Goal: Task Accomplishment & Management: Complete application form

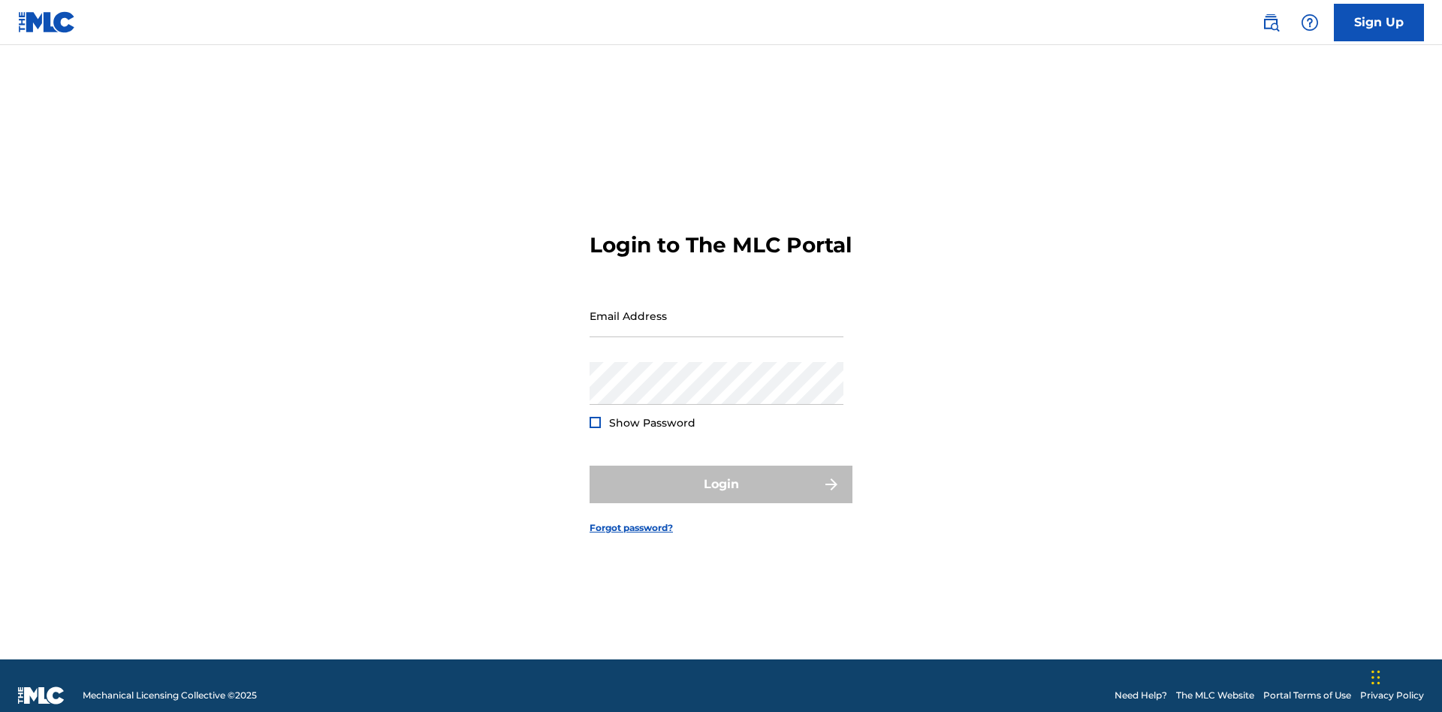
scroll to position [20, 0]
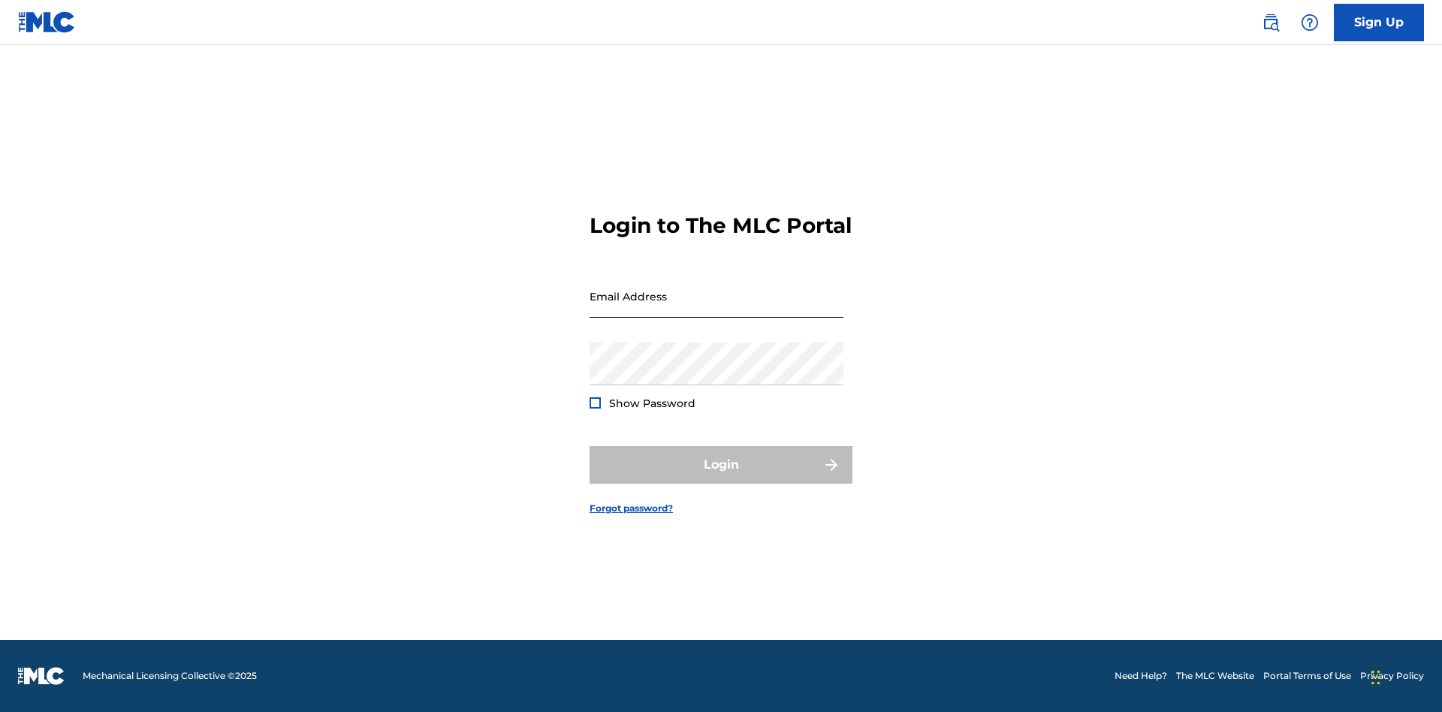
click at [716, 309] on input "Email Address" at bounding box center [716, 296] width 254 height 43
type input "[EMAIL_ADDRESS][DOMAIN_NAME]"
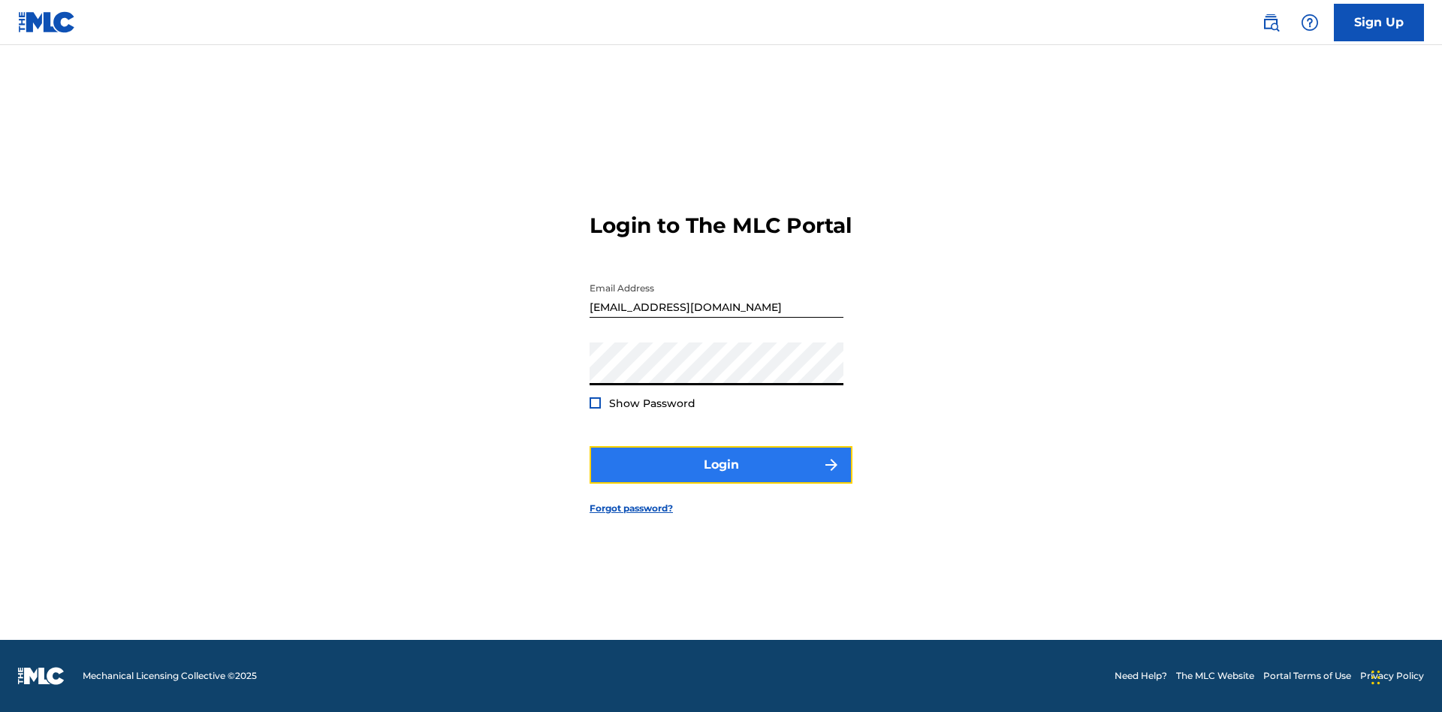
click at [721, 478] on button "Login" at bounding box center [720, 465] width 263 height 38
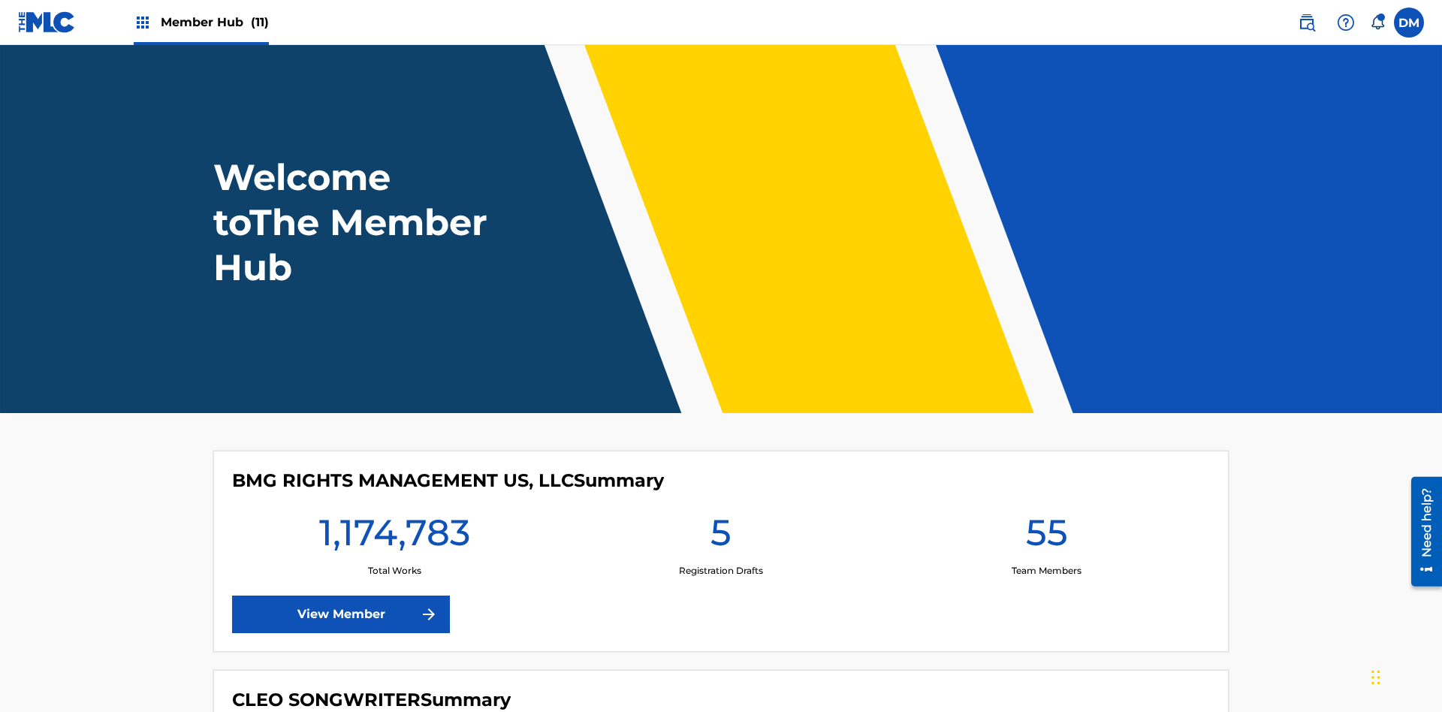
click at [214, 22] on span "Member Hub (11)" at bounding box center [215, 22] width 108 height 17
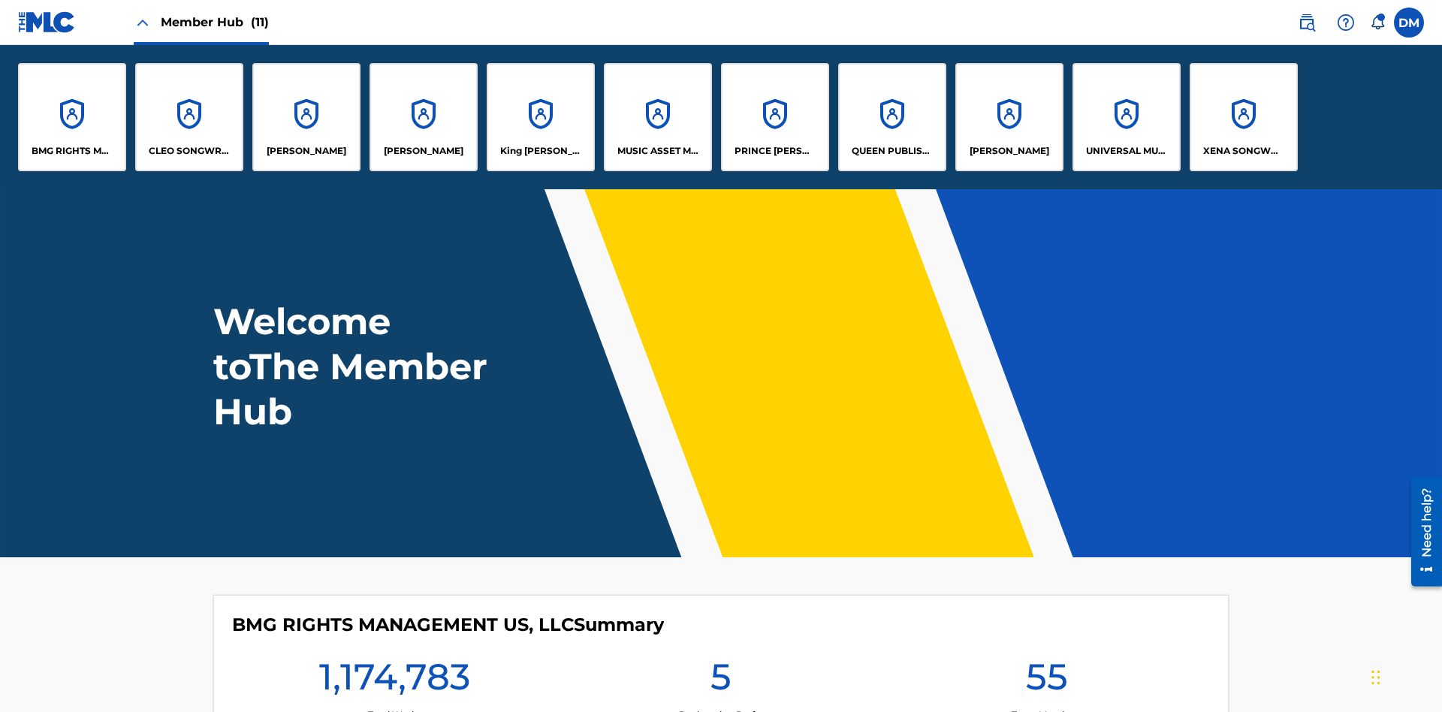
scroll to position [54, 0]
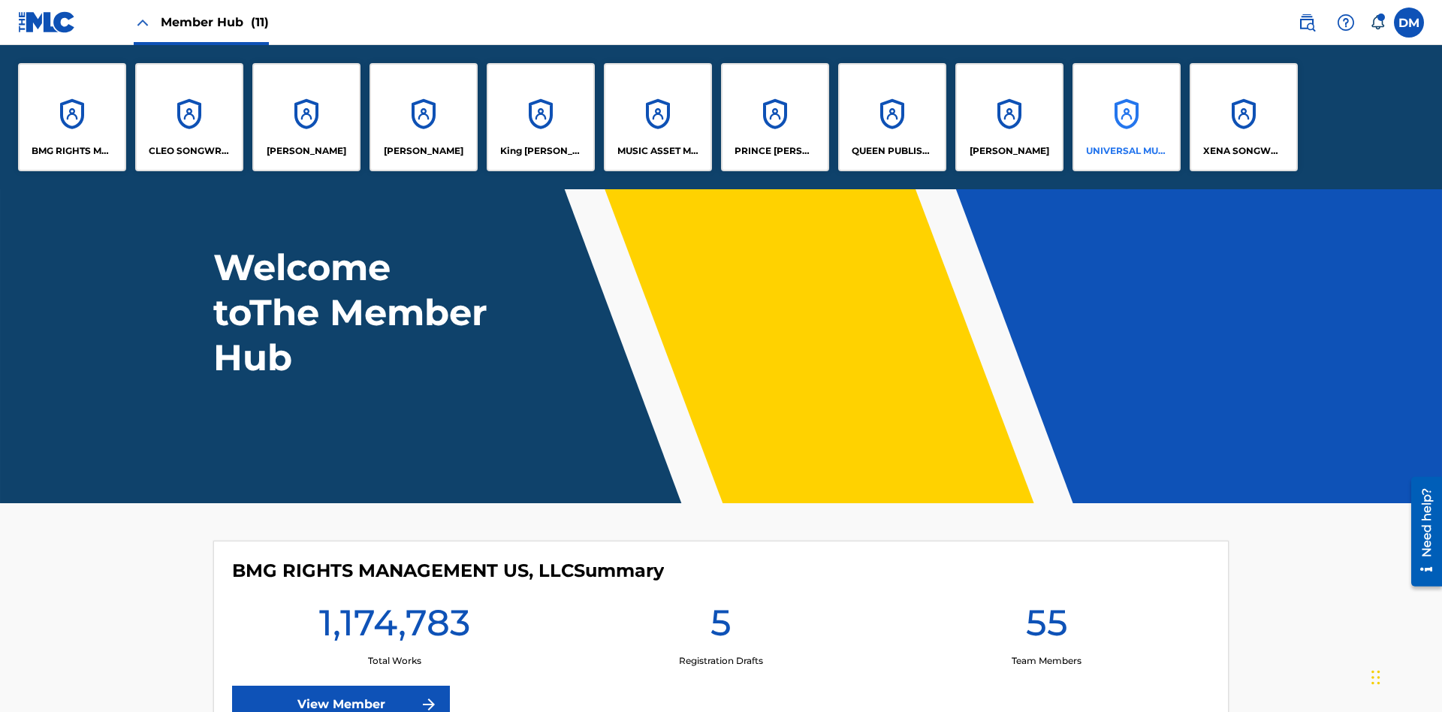
click at [1125, 151] on p "UNIVERSAL MUSIC PUB GROUP" at bounding box center [1127, 151] width 82 height 14
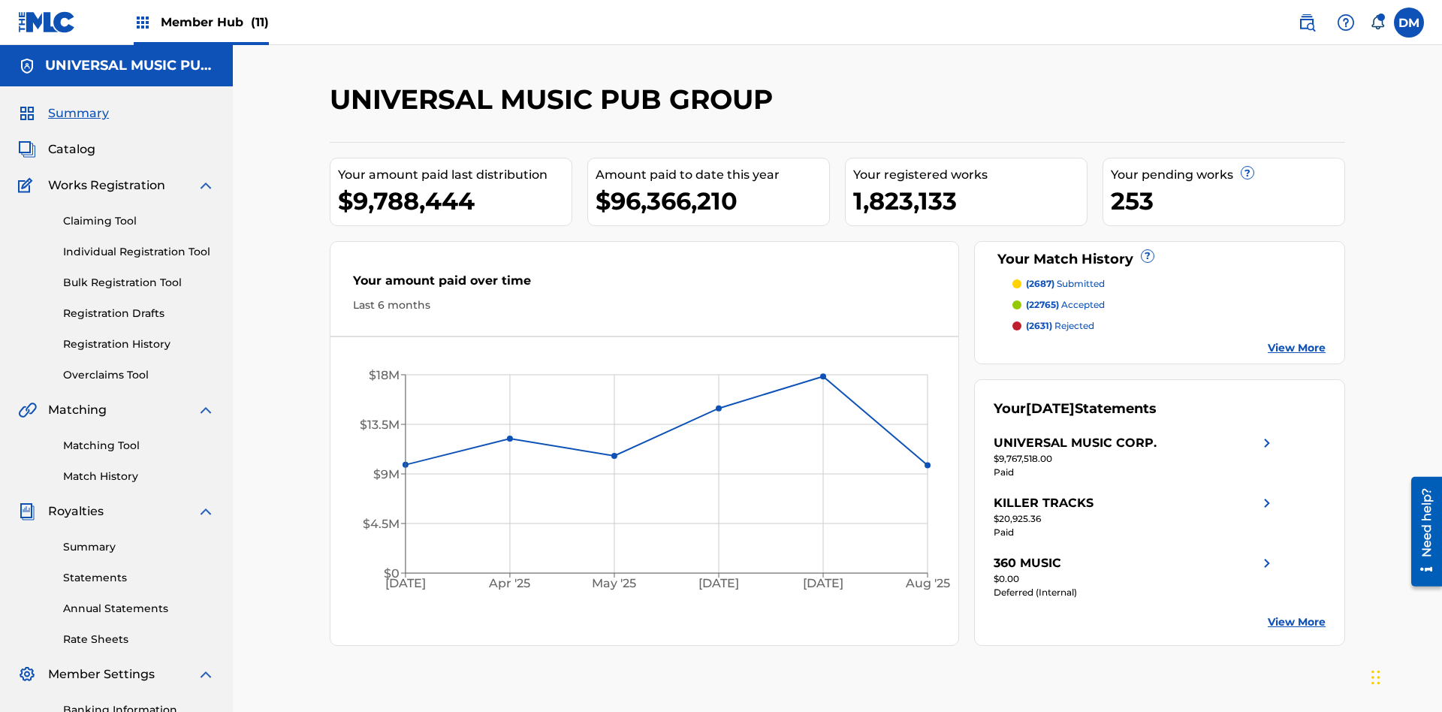
scroll to position [154, 0]
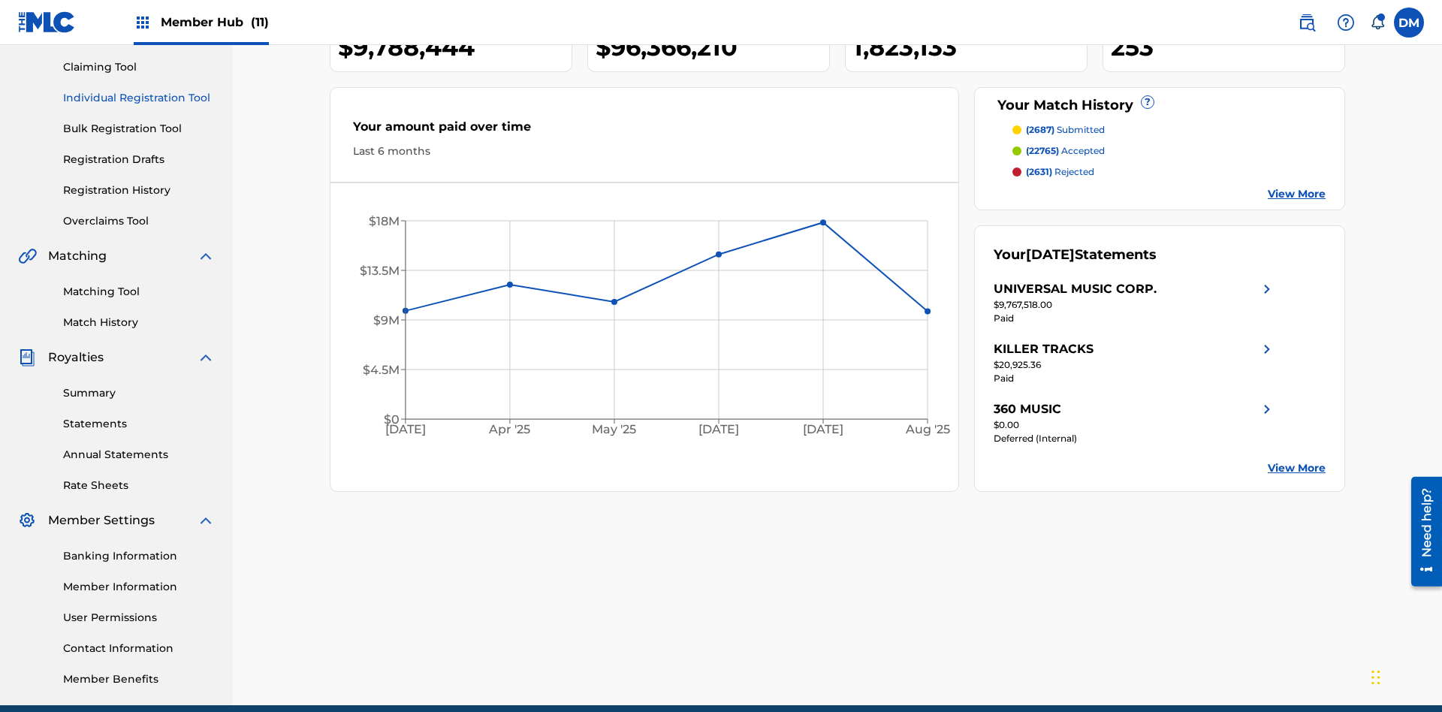
click at [139, 98] on link "Individual Registration Tool" at bounding box center [139, 98] width 152 height 16
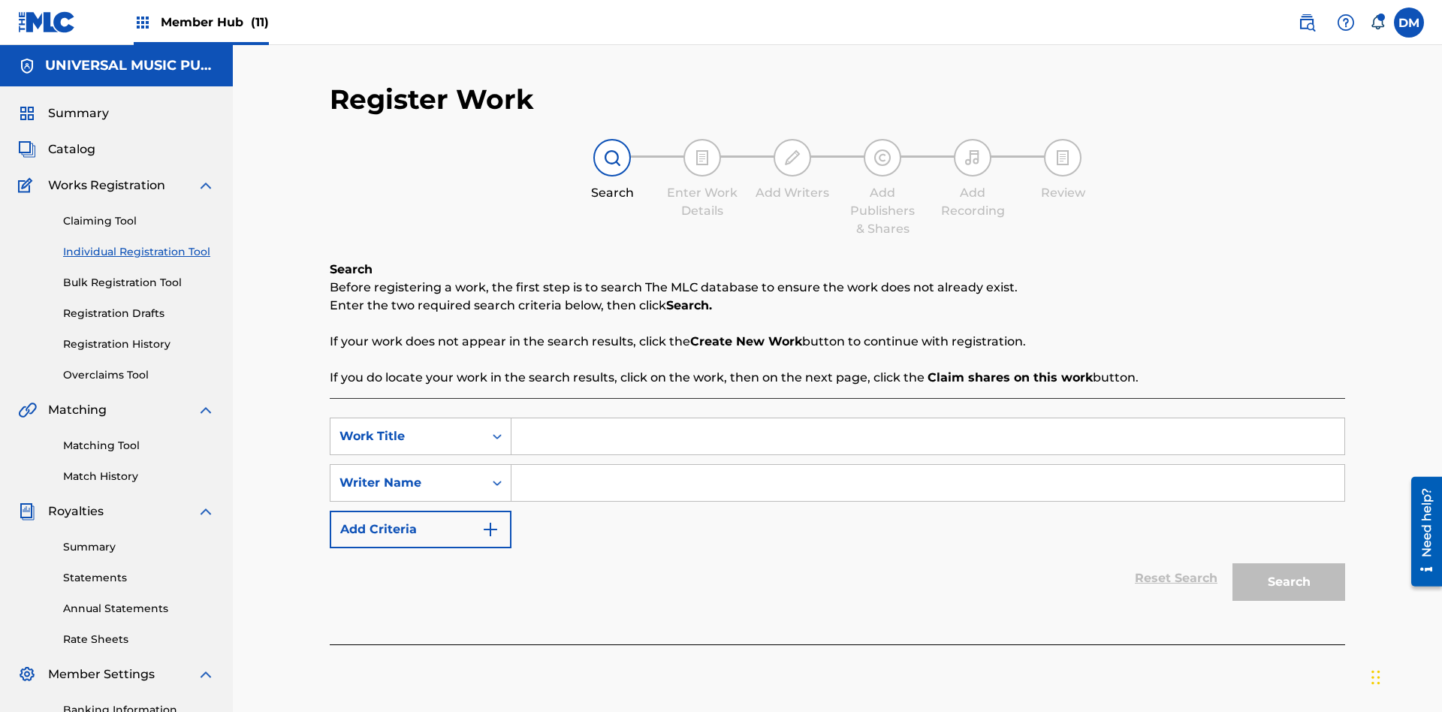
scroll to position [219, 0]
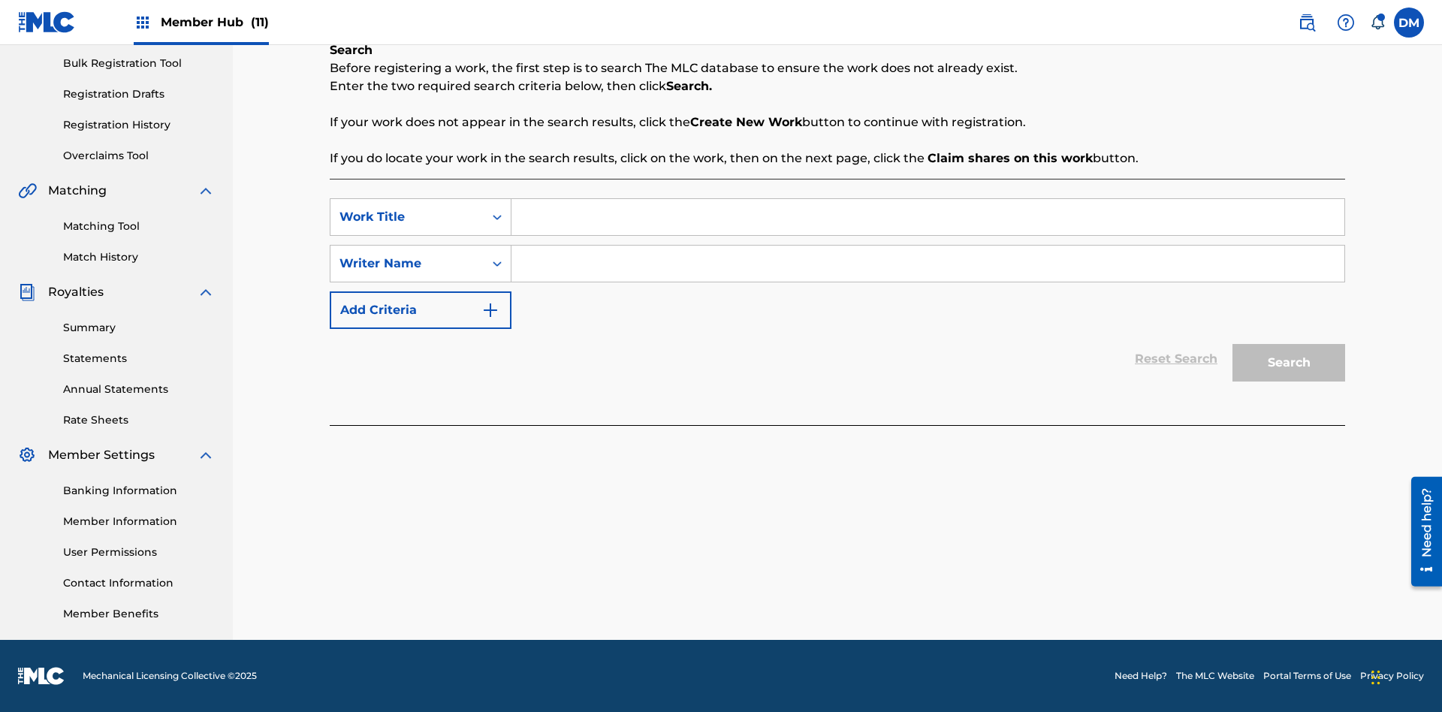
click at [927, 217] on input "Search Form" at bounding box center [927, 217] width 833 height 36
type input "Save At Recordings Page Prior To Adding Recordings"
click at [927, 264] on input "Search Form" at bounding box center [927, 264] width 833 height 36
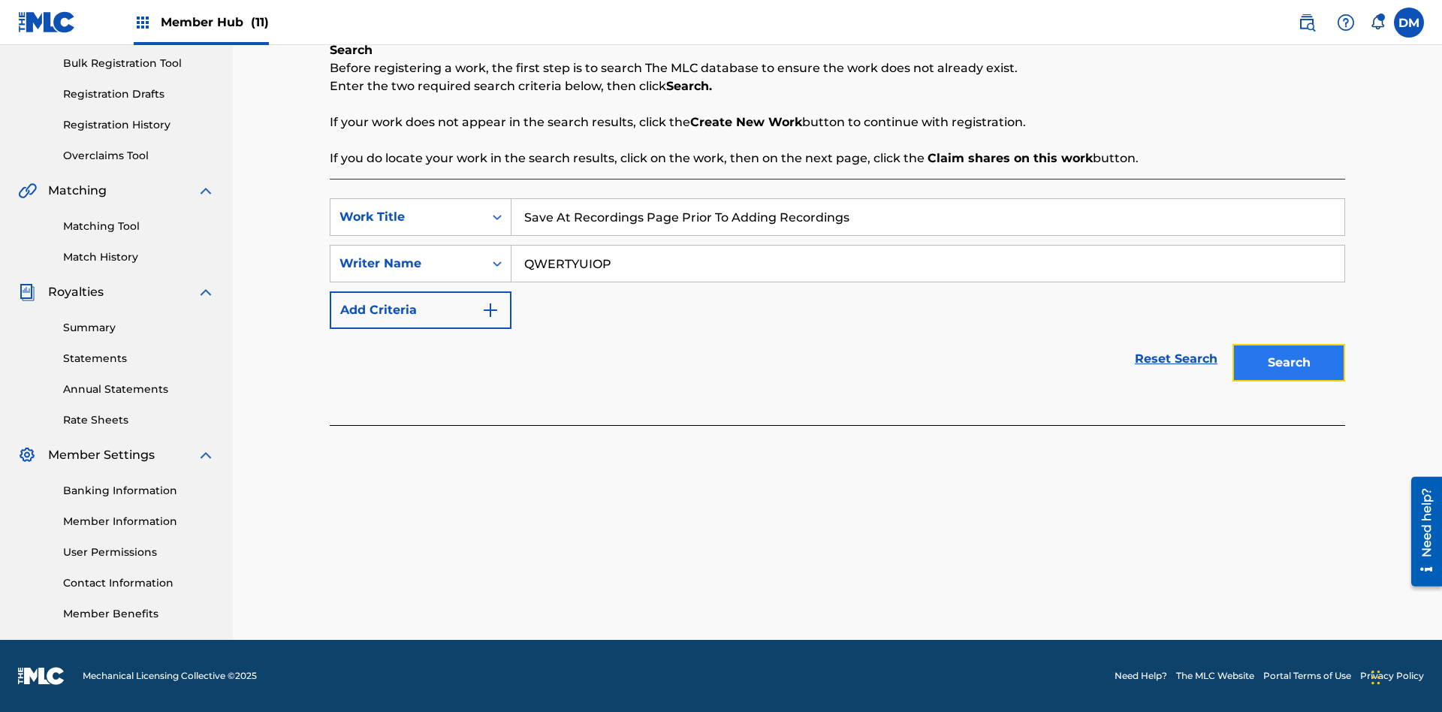
click at [1288, 363] on button "Search" at bounding box center [1288, 363] width 113 height 38
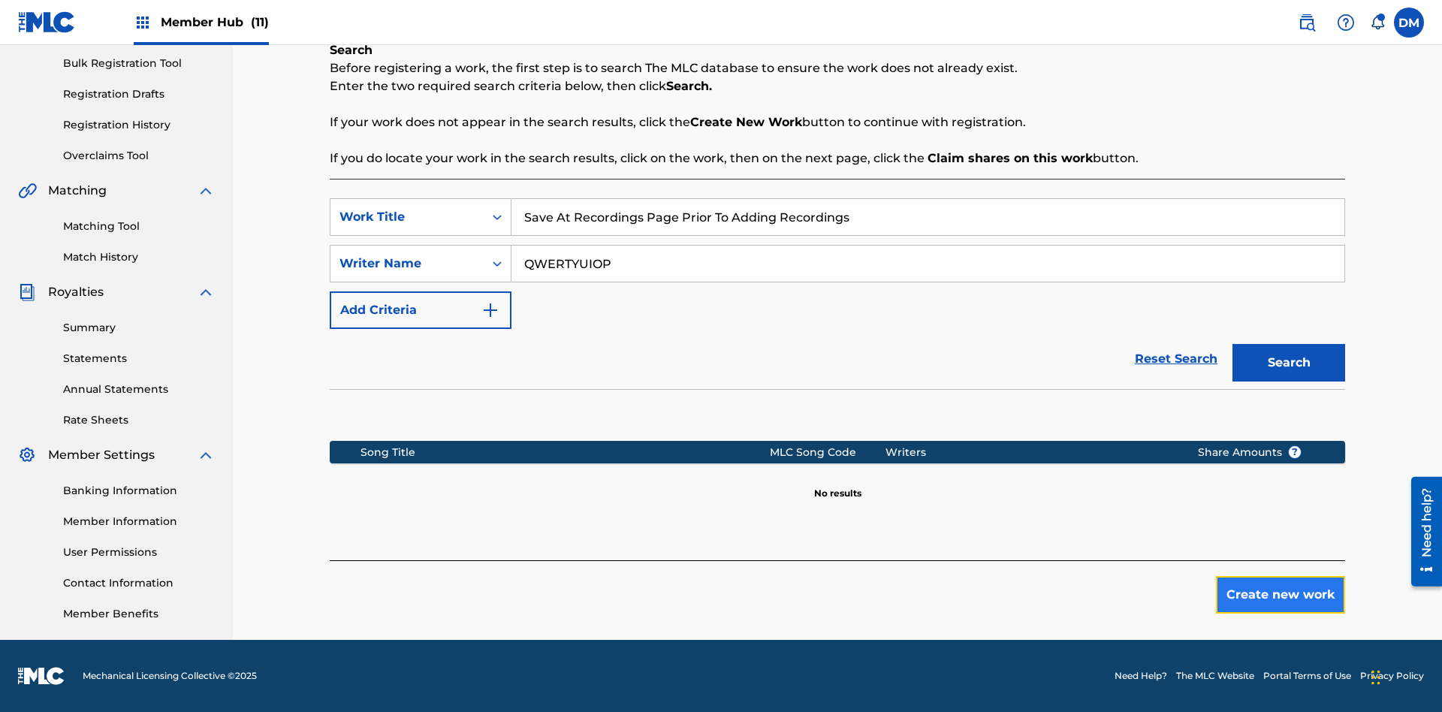
click at [1280, 595] on button "Create new work" at bounding box center [1280, 595] width 129 height 38
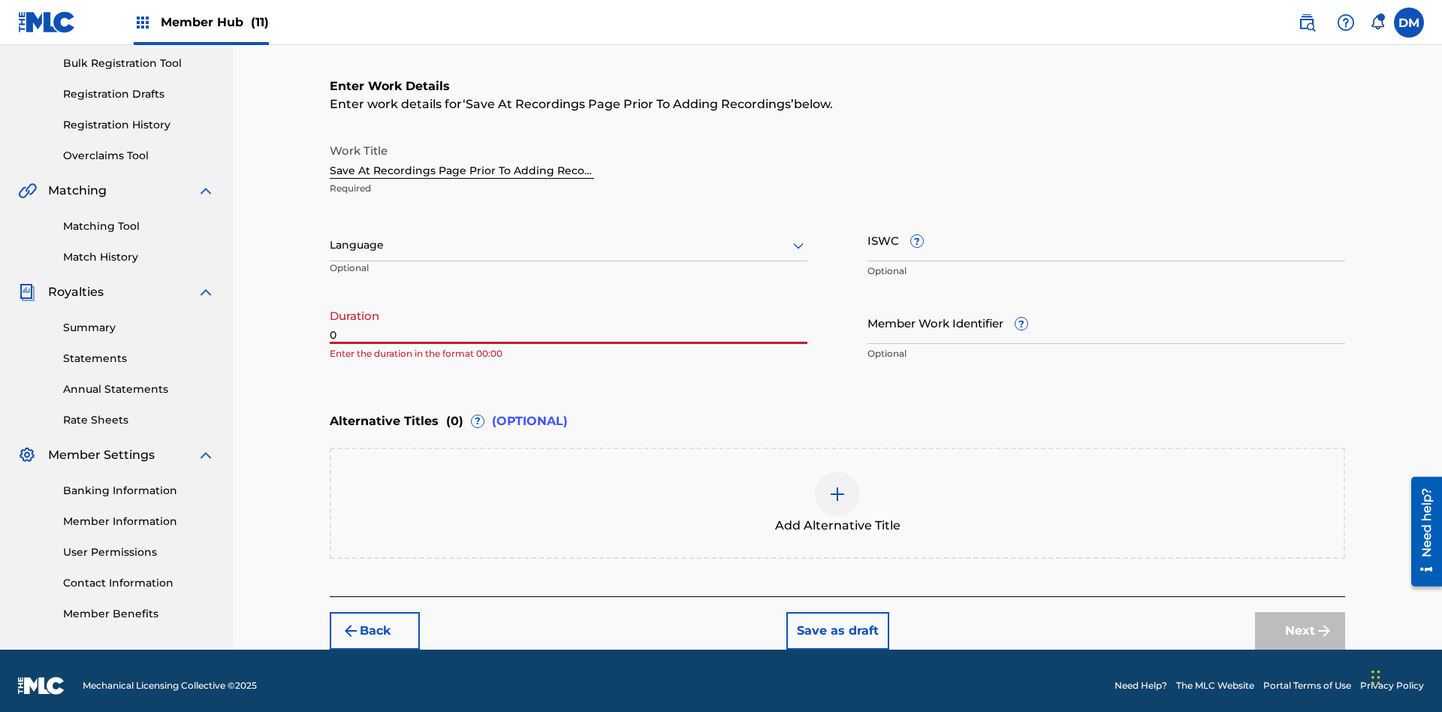
click at [568, 312] on input "0" at bounding box center [569, 322] width 478 height 43
type input "00:00"
click at [798, 237] on icon at bounding box center [798, 246] width 18 height 18
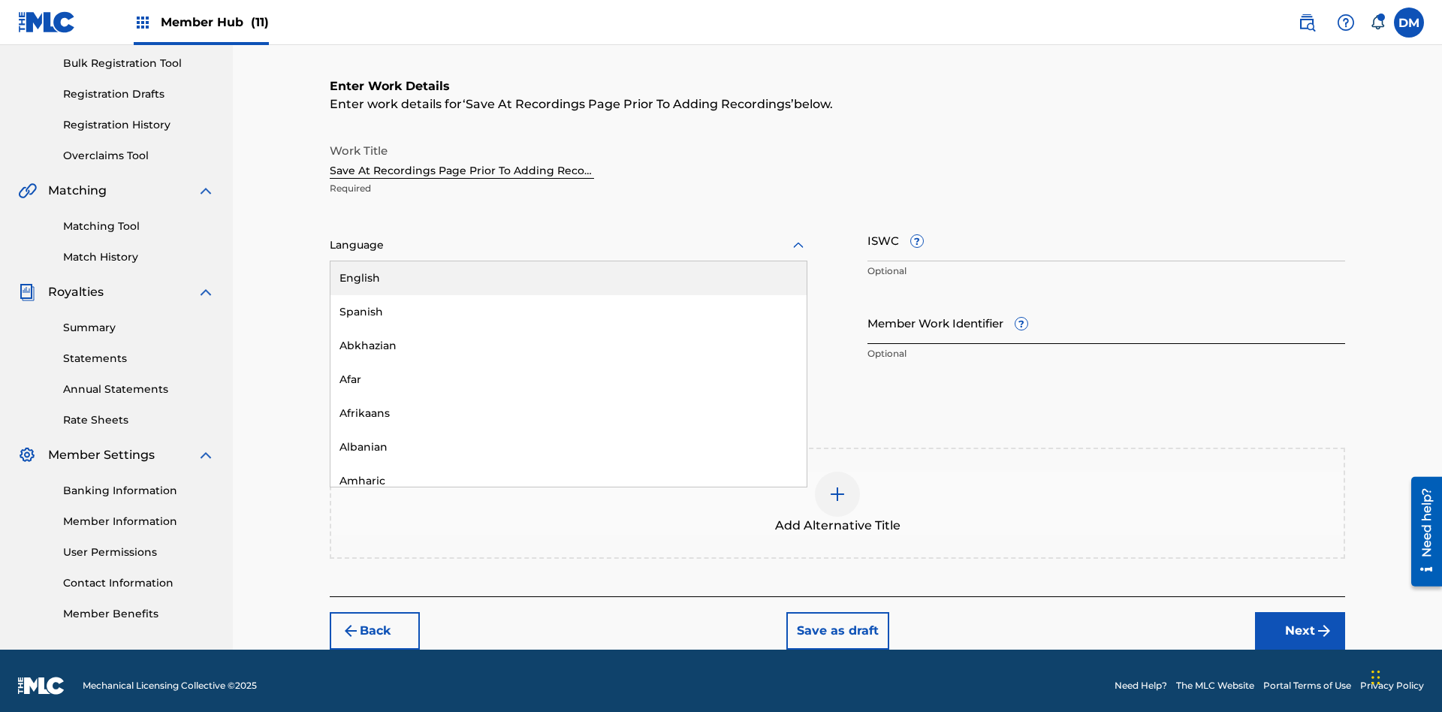
click at [568, 369] on div "Afar" at bounding box center [568, 380] width 476 height 34
click at [1106, 312] on input "Member Work Identifier ?" at bounding box center [1106, 322] width 478 height 43
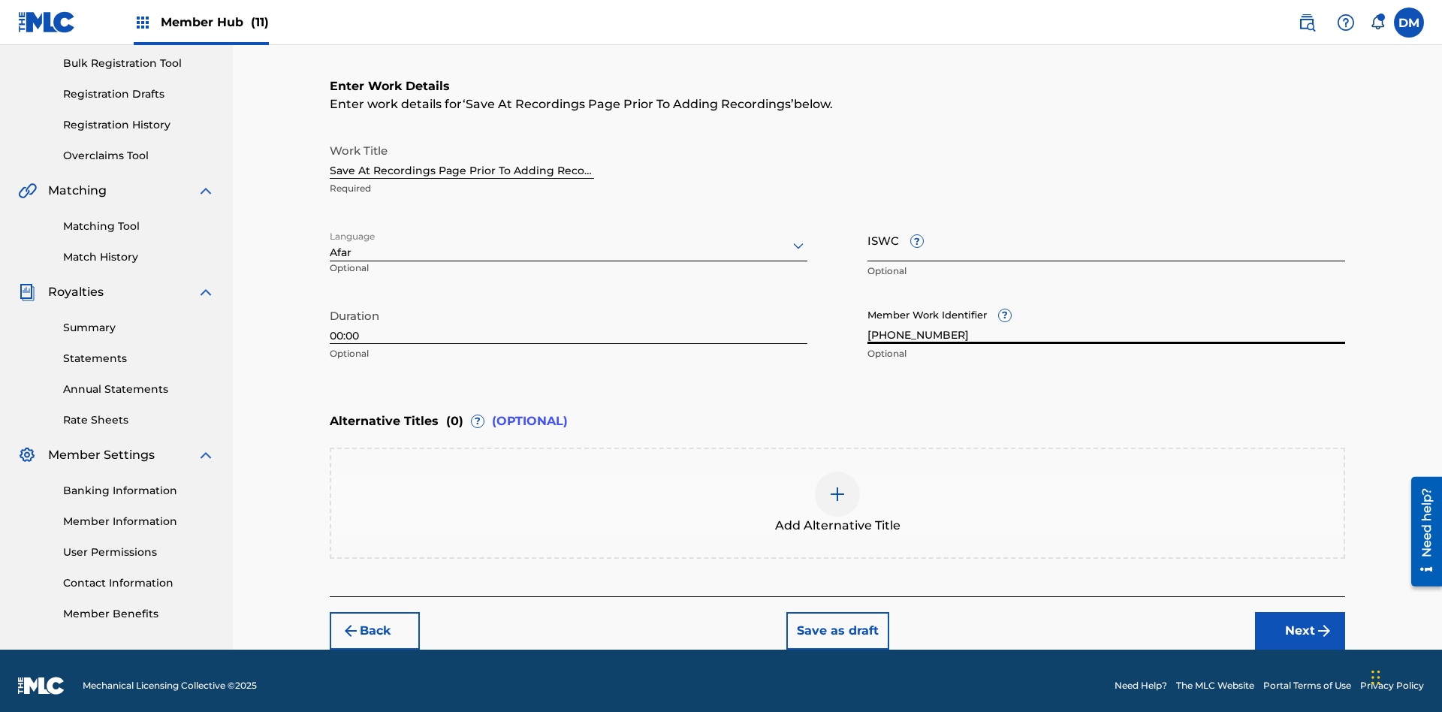
type input "2025.09.24.04"
click at [1106, 230] on input "ISWC ?" at bounding box center [1106, 239] width 478 height 43
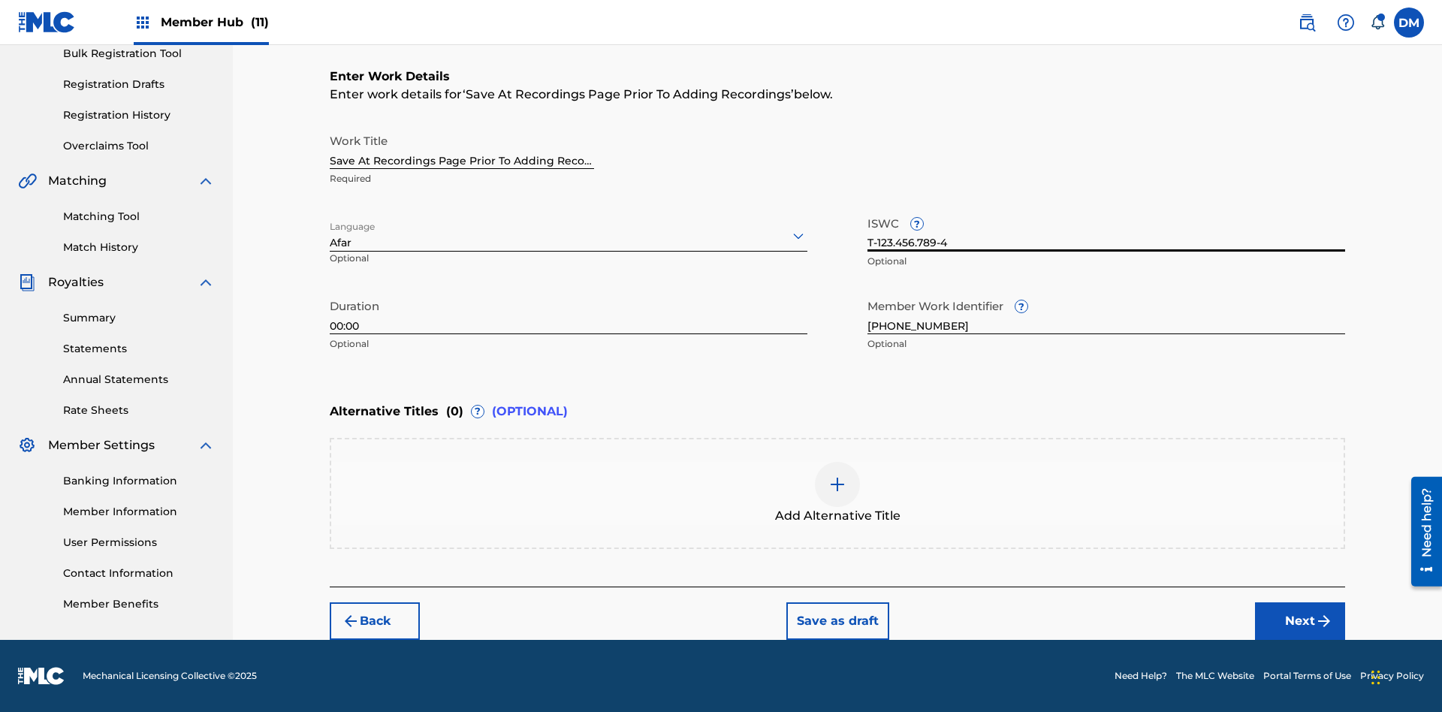
type input "T-123.456.789-4"
click at [837, 493] on img at bounding box center [837, 484] width 18 height 18
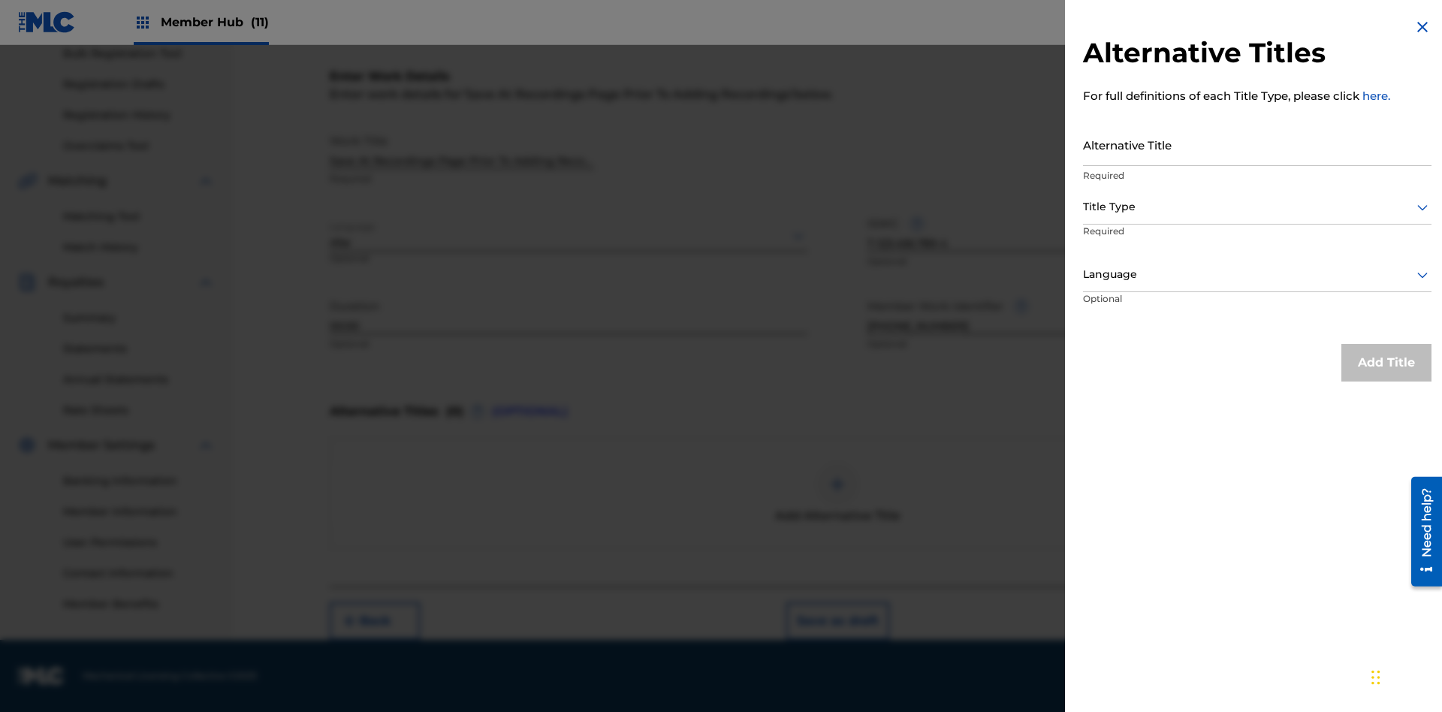
click at [1257, 144] on input "Alternative Title" at bounding box center [1257, 144] width 348 height 43
type input "Alt Title"
click at [1257, 206] on div at bounding box center [1257, 206] width 348 height 19
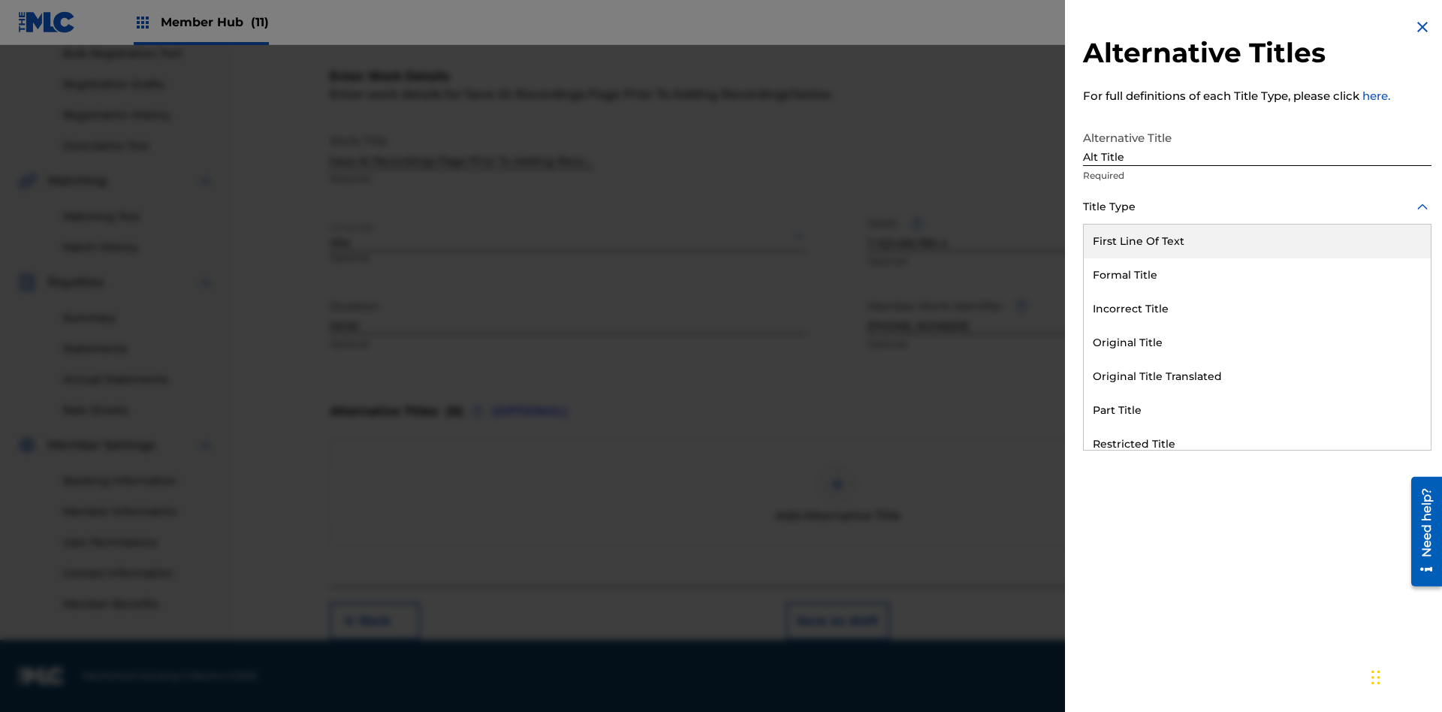
click at [1257, 342] on div "Original Title" at bounding box center [1256, 343] width 347 height 34
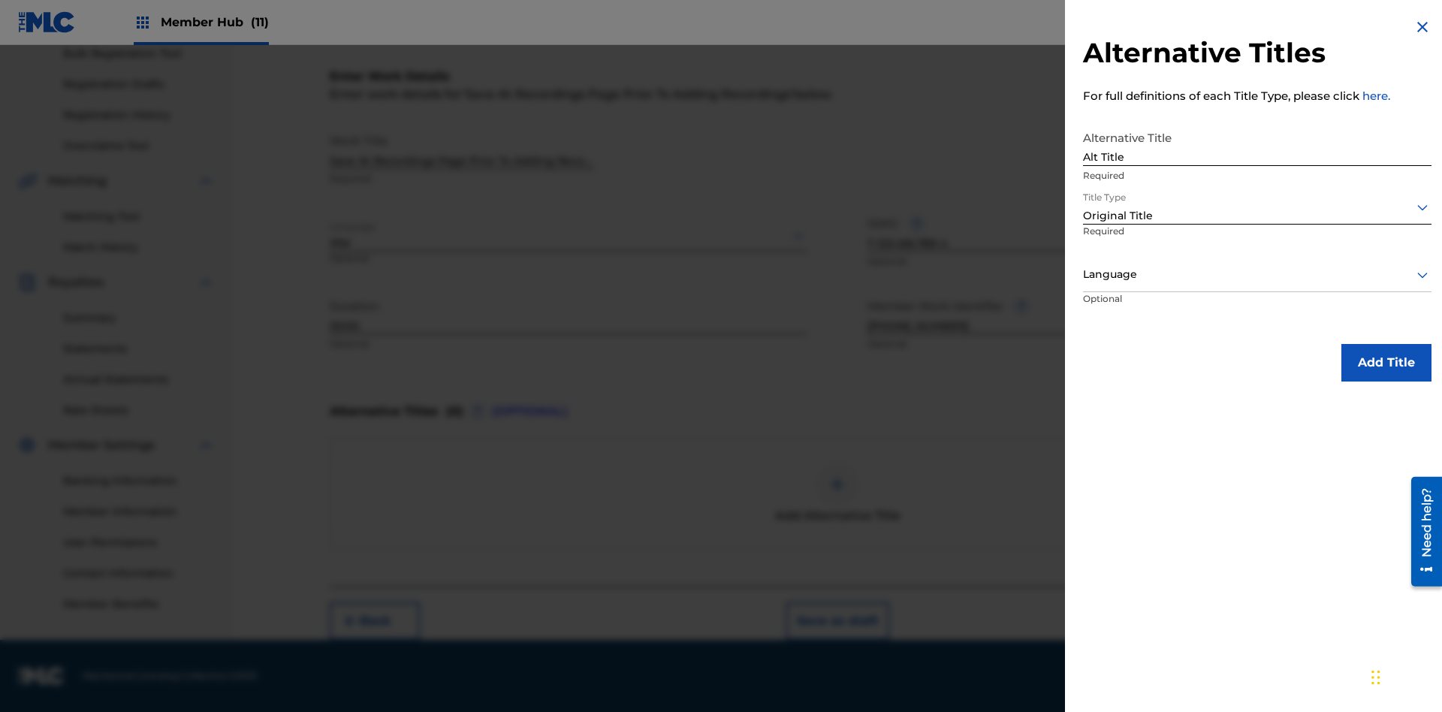
click at [1257, 274] on div at bounding box center [1257, 274] width 348 height 19
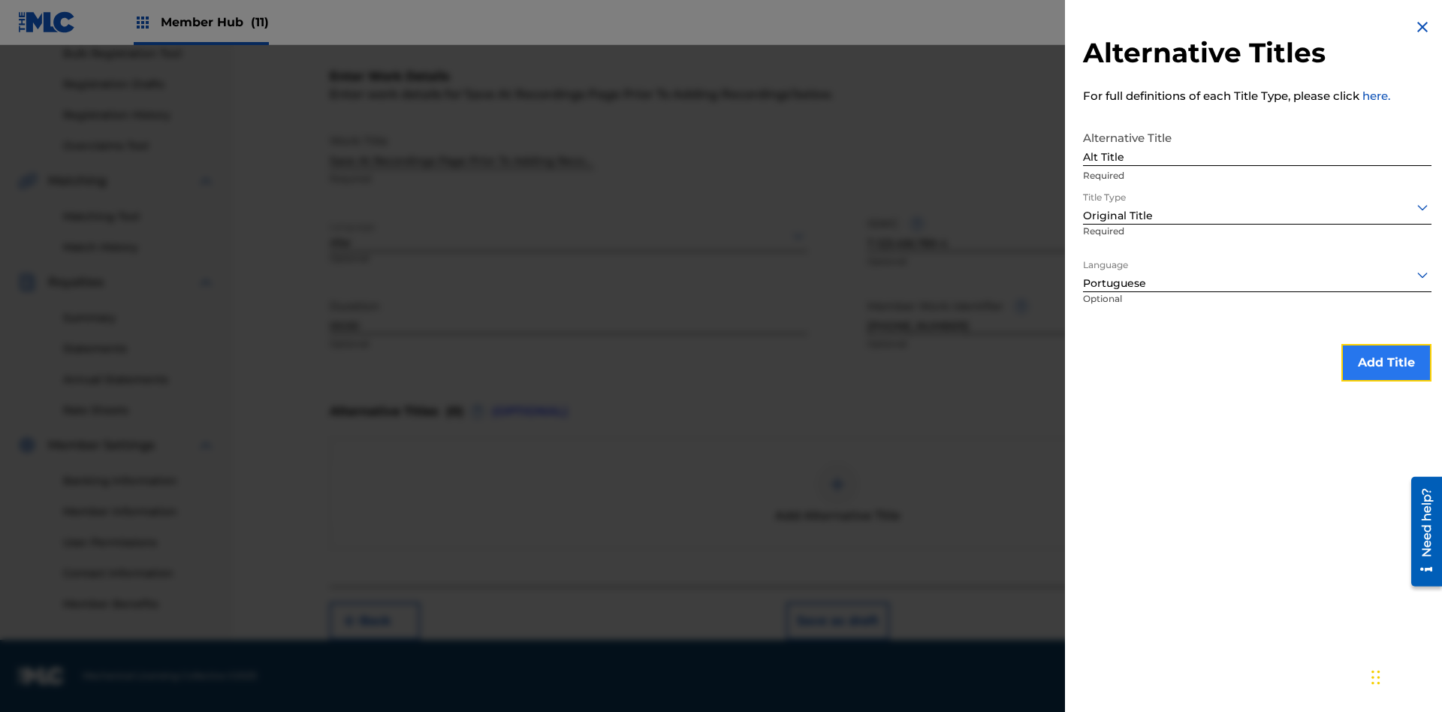
click at [1386, 362] on button "Add Title" at bounding box center [1386, 363] width 90 height 38
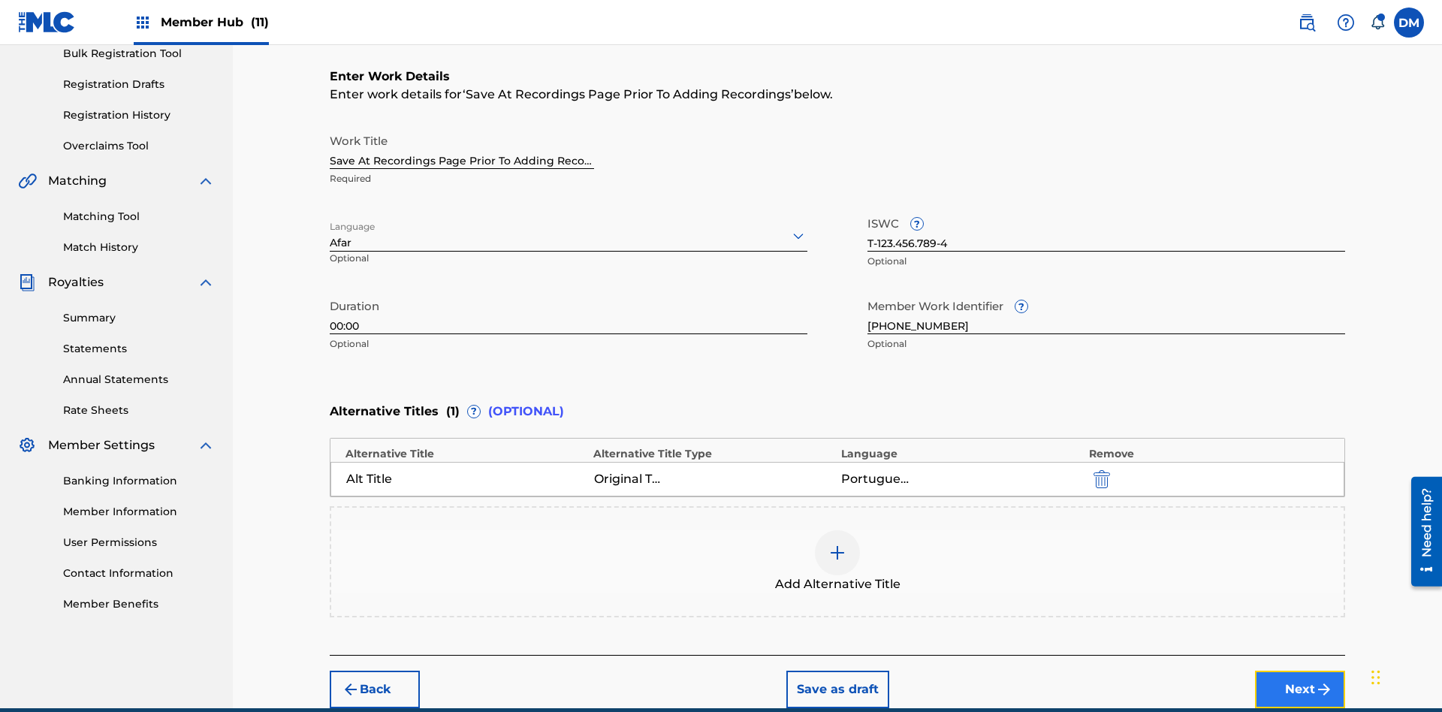
click at [1300, 670] on button "Next" at bounding box center [1300, 689] width 90 height 38
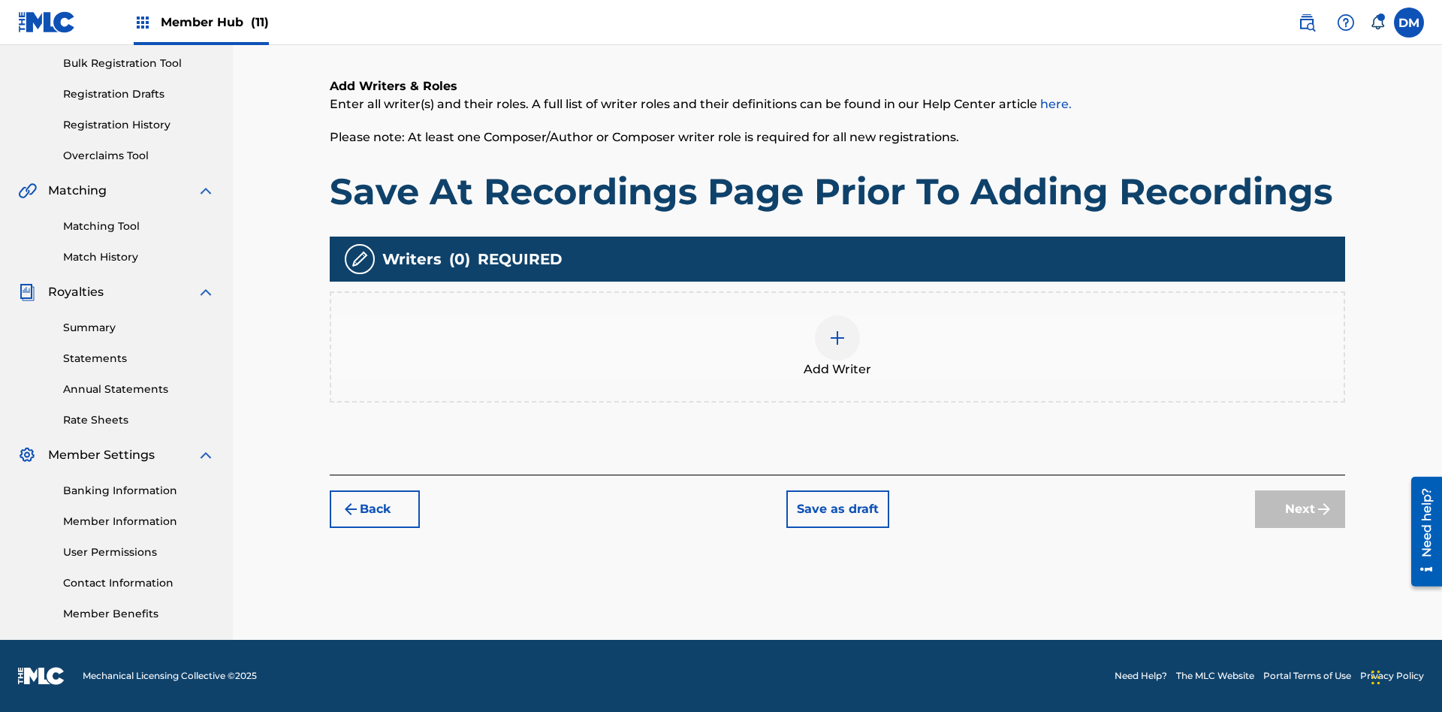
click at [837, 346] on img at bounding box center [837, 338] width 18 height 18
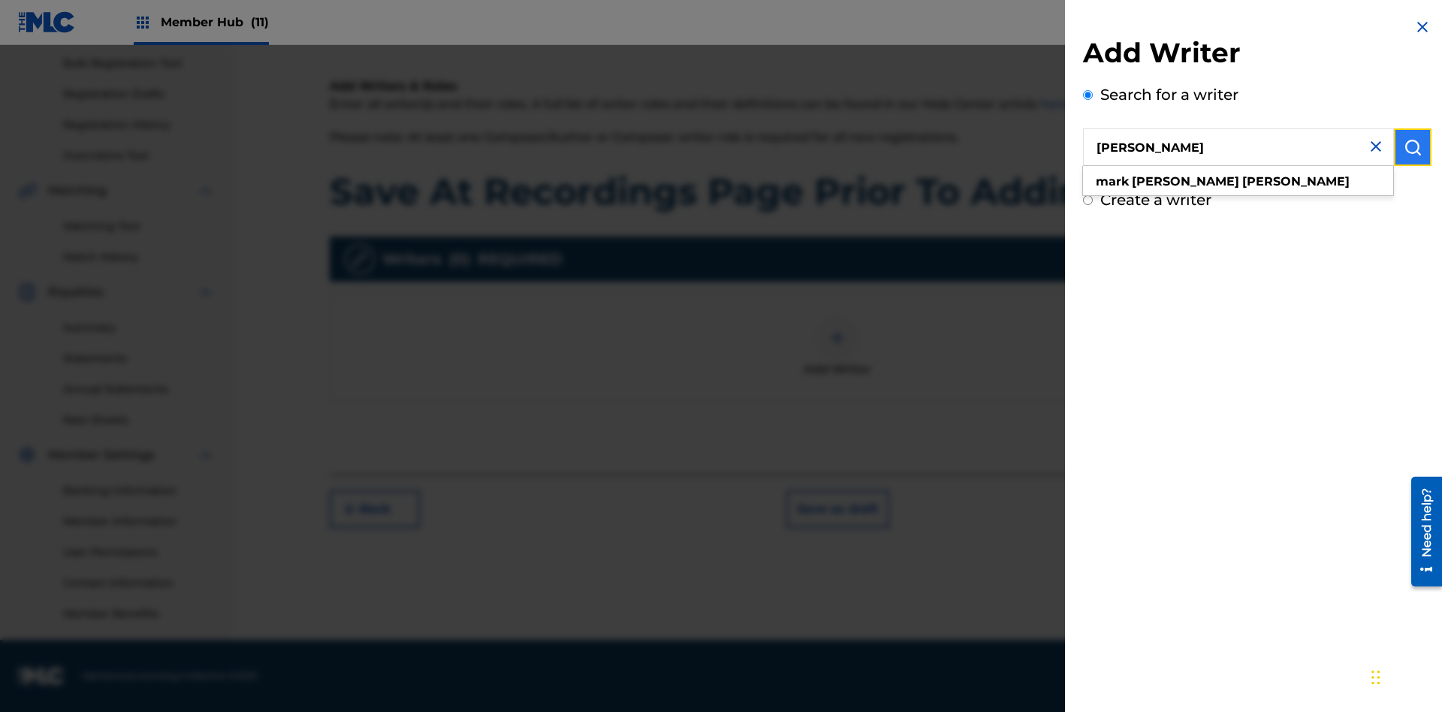
click at [1412, 147] on img "submit" at bounding box center [1412, 147] width 18 height 18
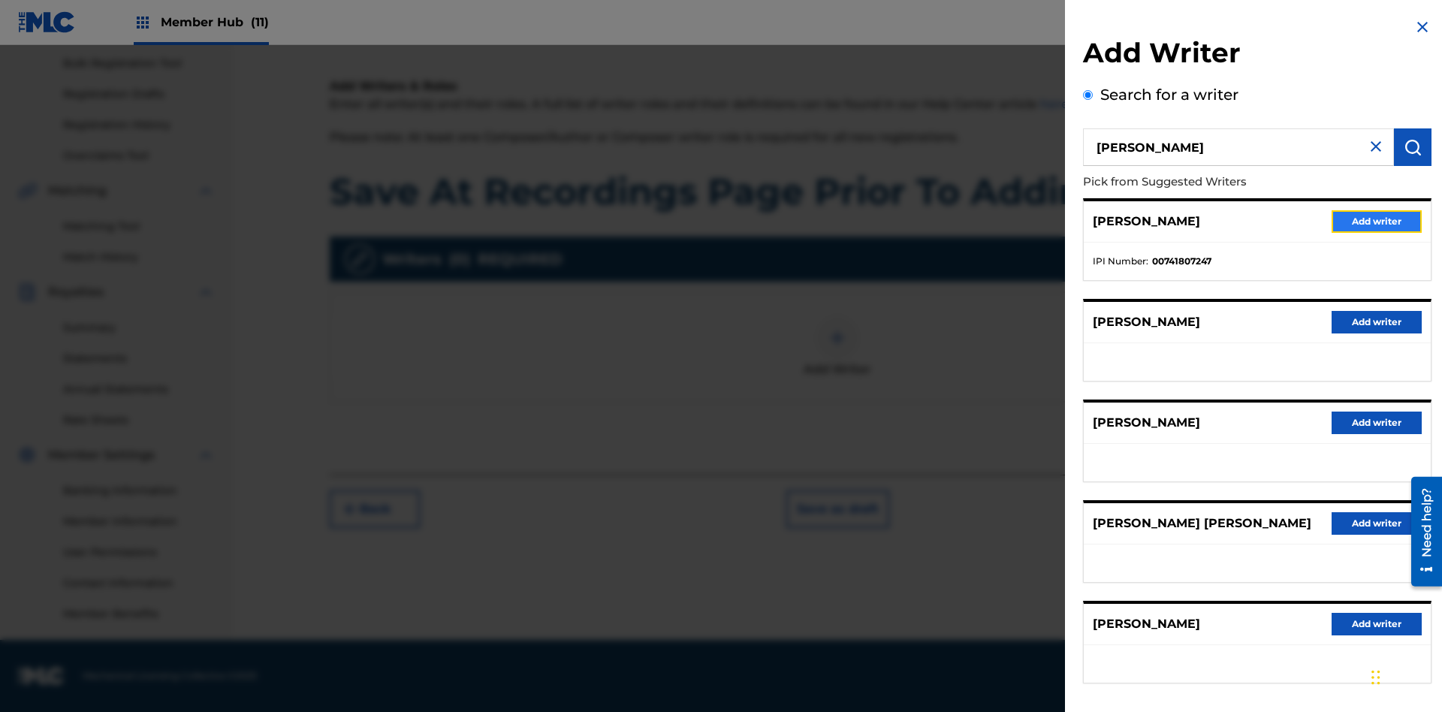
click at [1376, 221] on button "Add writer" at bounding box center [1376, 221] width 90 height 23
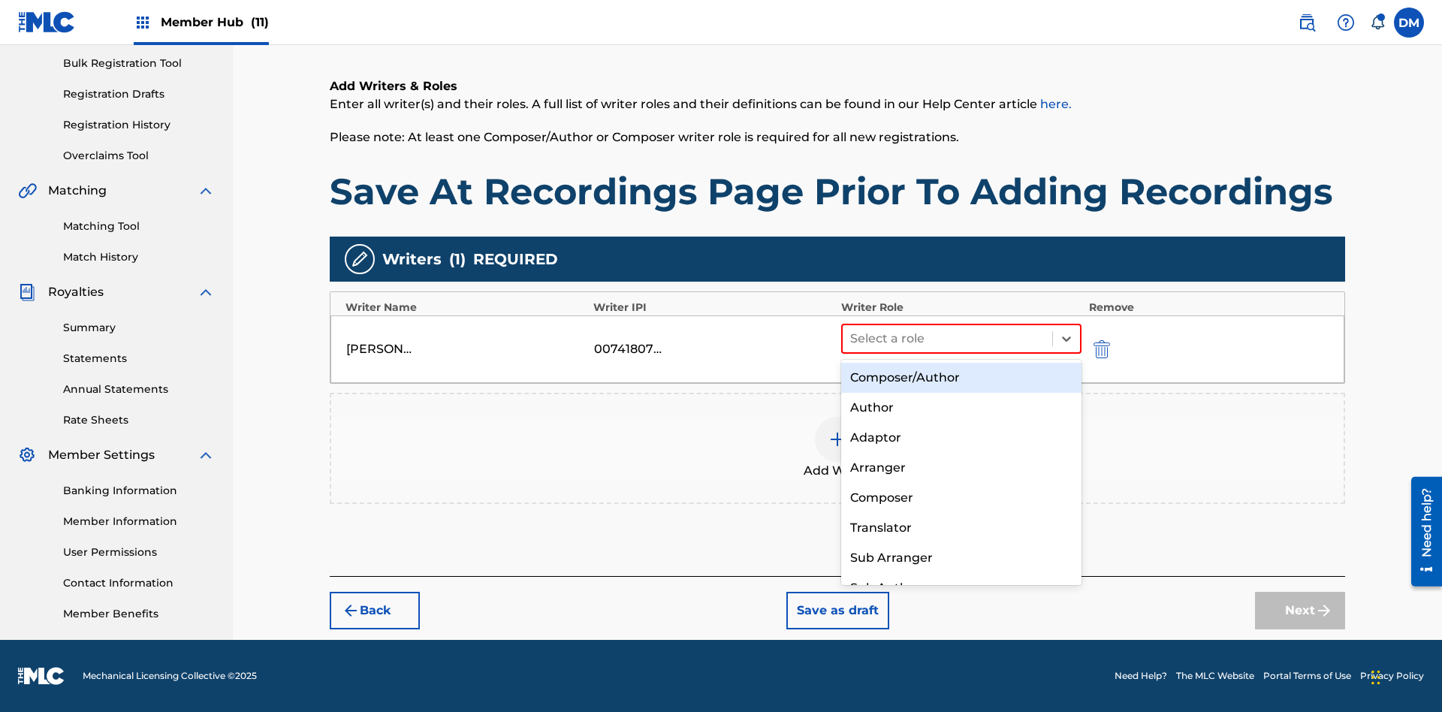
click at [960, 497] on div "Composer" at bounding box center [961, 498] width 240 height 30
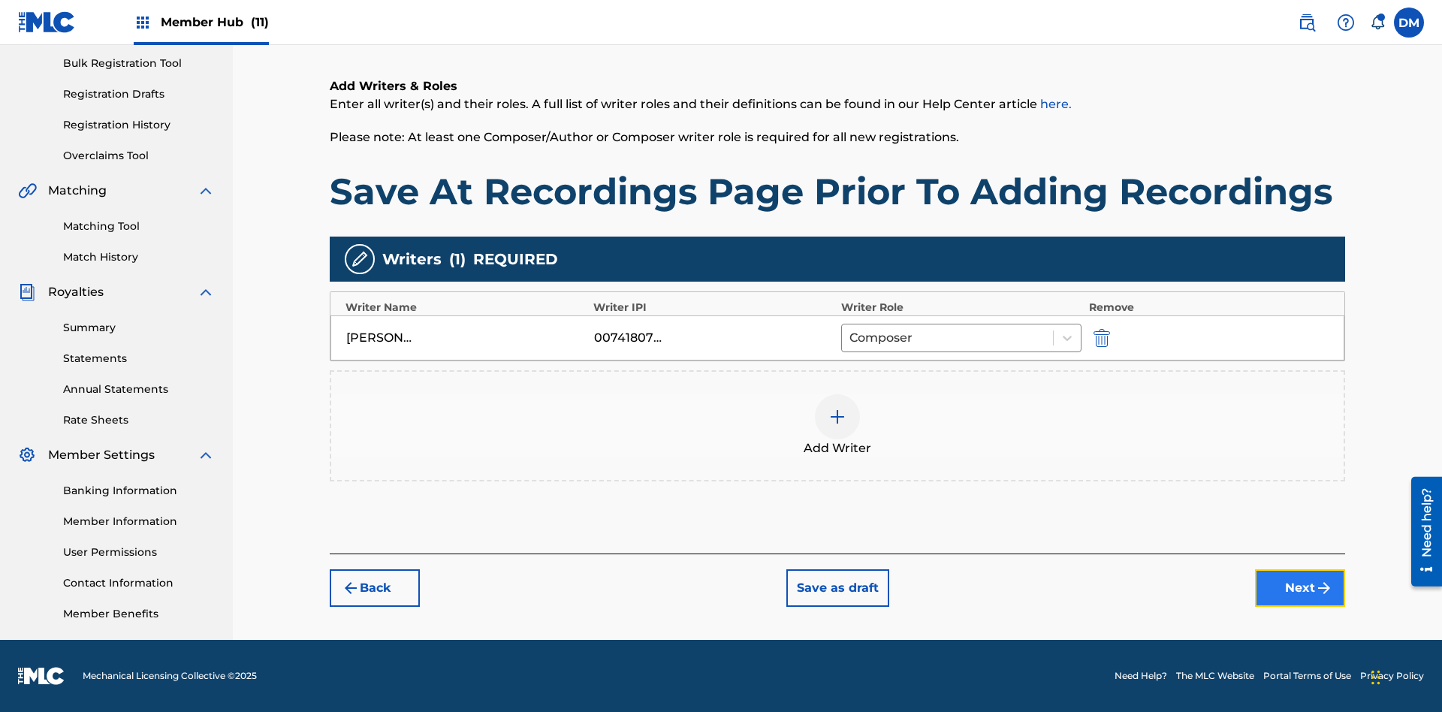
click at [1300, 588] on button "Next" at bounding box center [1300, 588] width 90 height 38
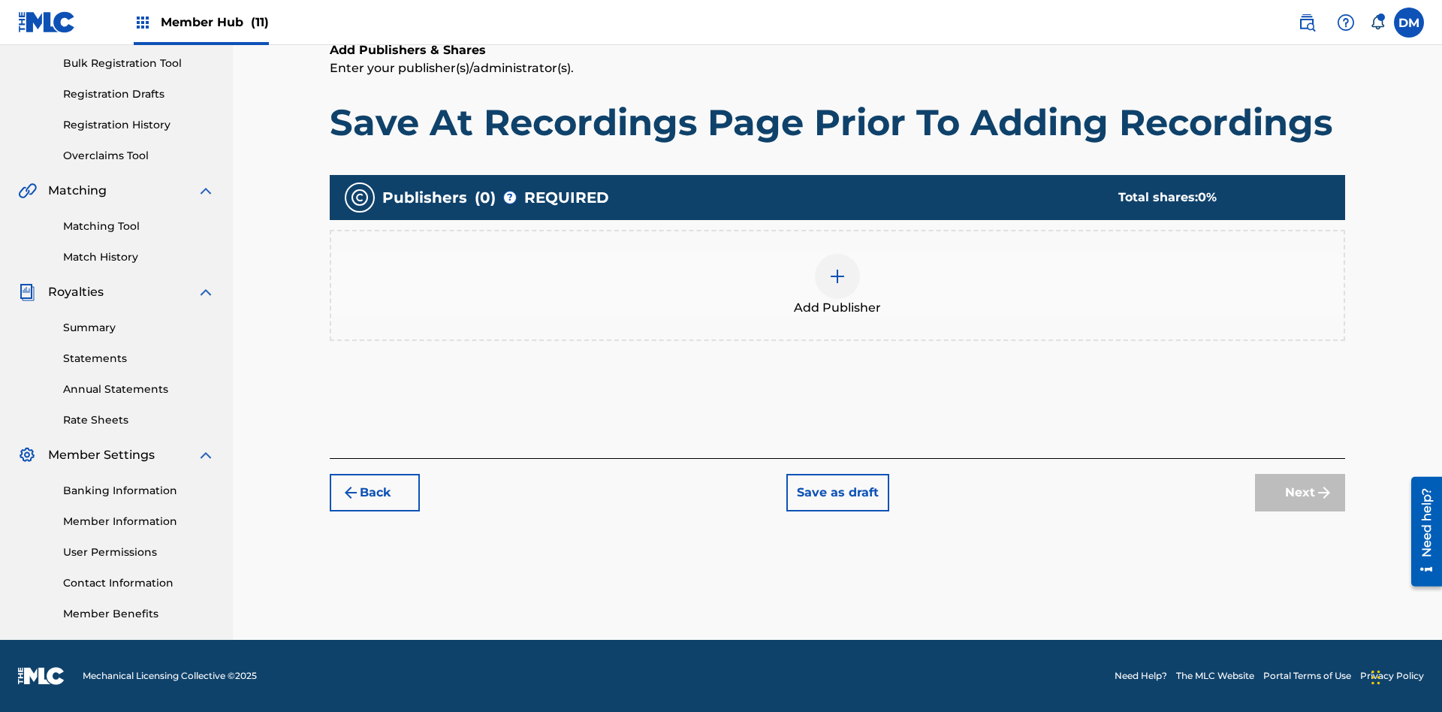
click at [837, 276] on img at bounding box center [837, 276] width 18 height 18
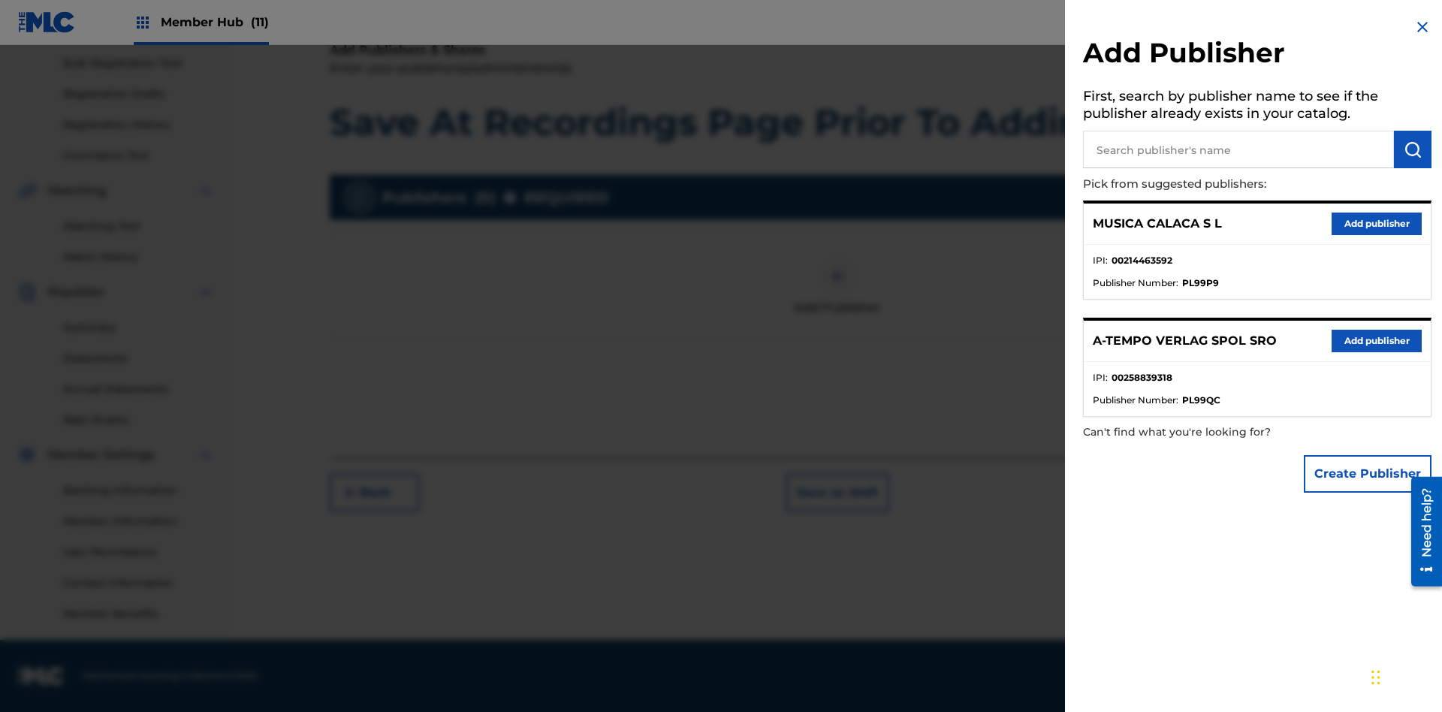
click at [1238, 149] on input "text" at bounding box center [1238, 150] width 311 height 38
type input "Test2025.09.24.04.37.56"
click at [1412, 149] on img "submit" at bounding box center [1412, 149] width 18 height 18
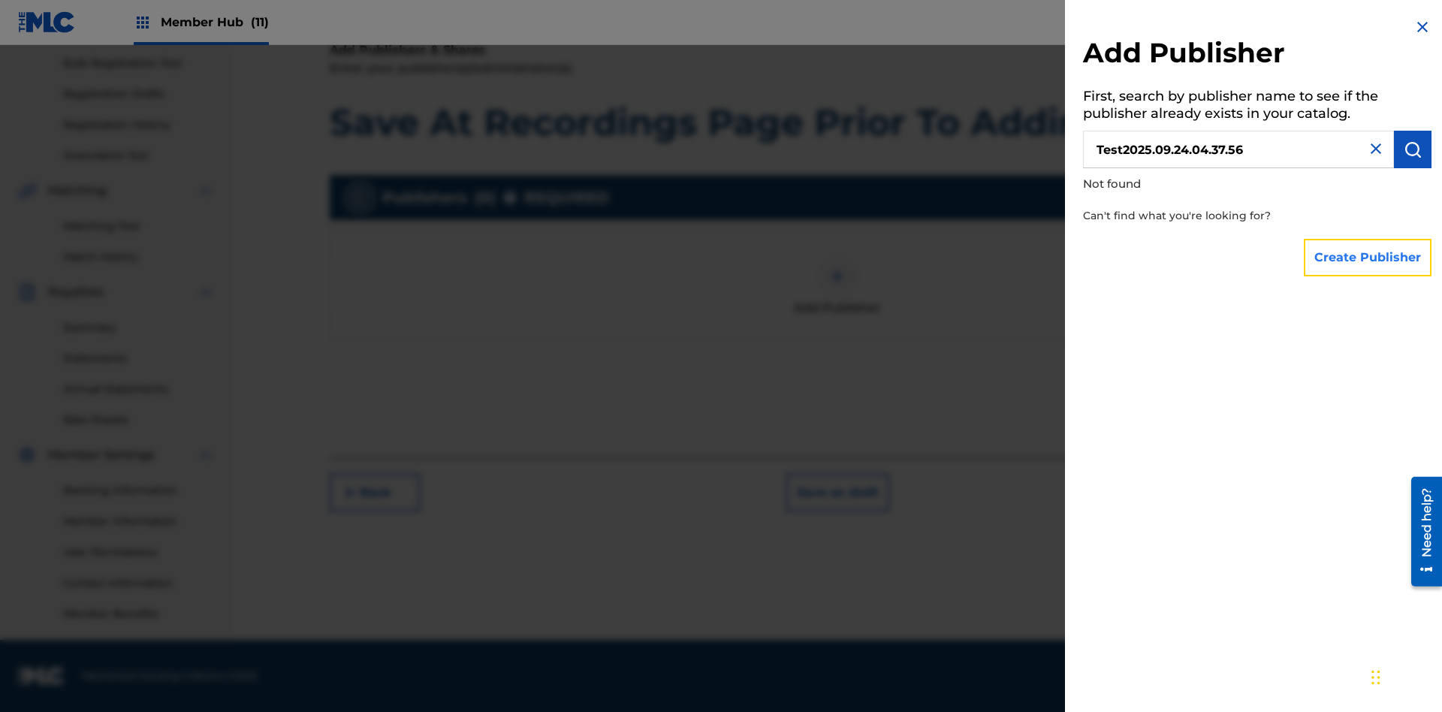
click at [1368, 257] on button "Create Publisher" at bounding box center [1367, 258] width 128 height 38
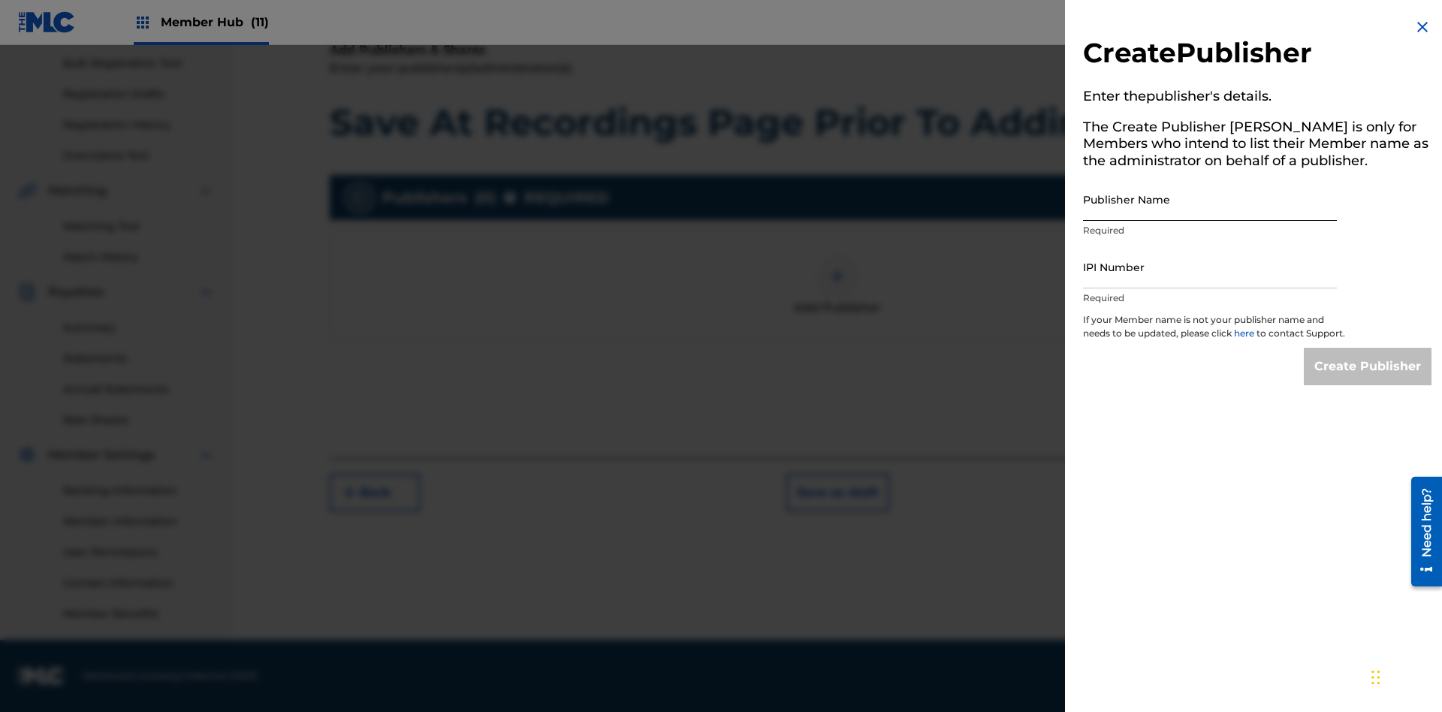
click at [1210, 199] on input "Publisher Name" at bounding box center [1210, 199] width 254 height 43
type input "Test2025.09.24.04.38.02"
click at [1210, 267] on input "IPI Number" at bounding box center [1210, 267] width 254 height 43
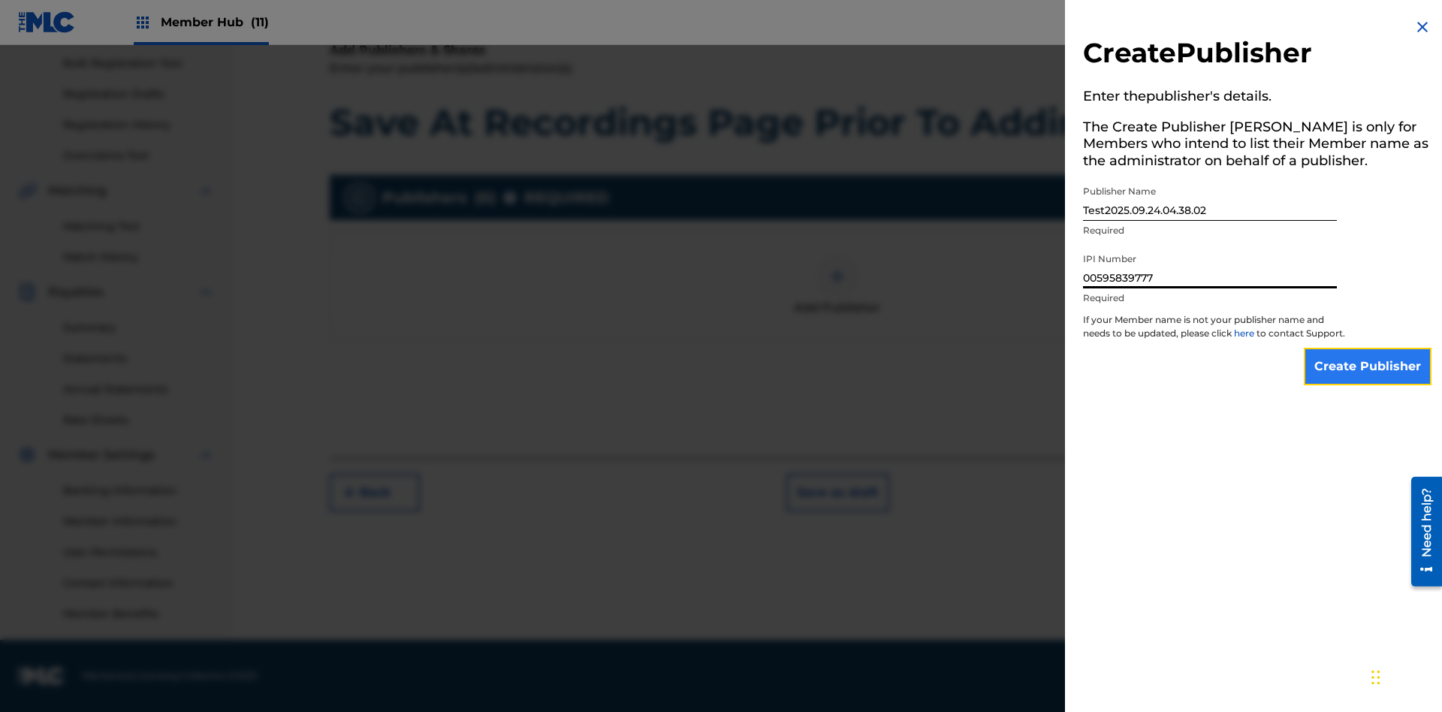
click at [1368, 380] on input "Create Publisher" at bounding box center [1367, 367] width 128 height 38
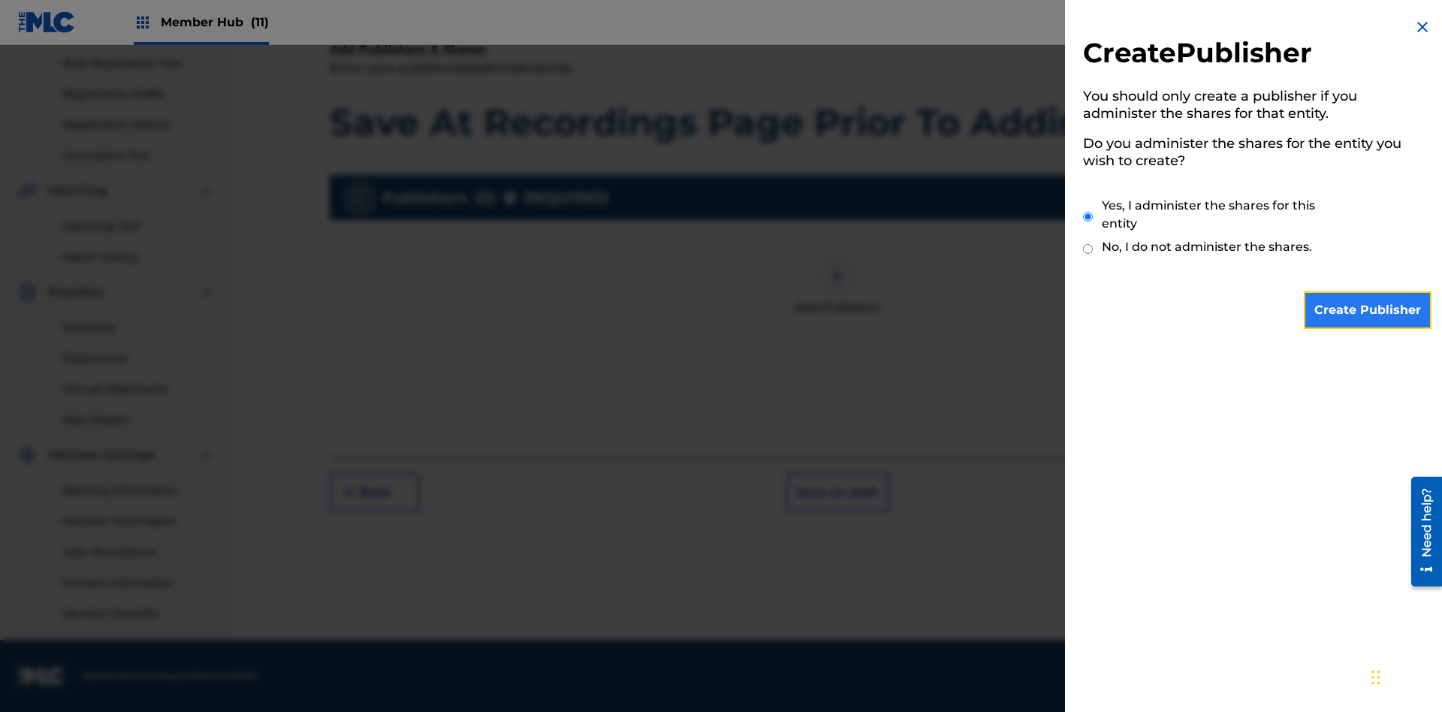
click at [1368, 310] on input "Create Publisher" at bounding box center [1367, 310] width 128 height 38
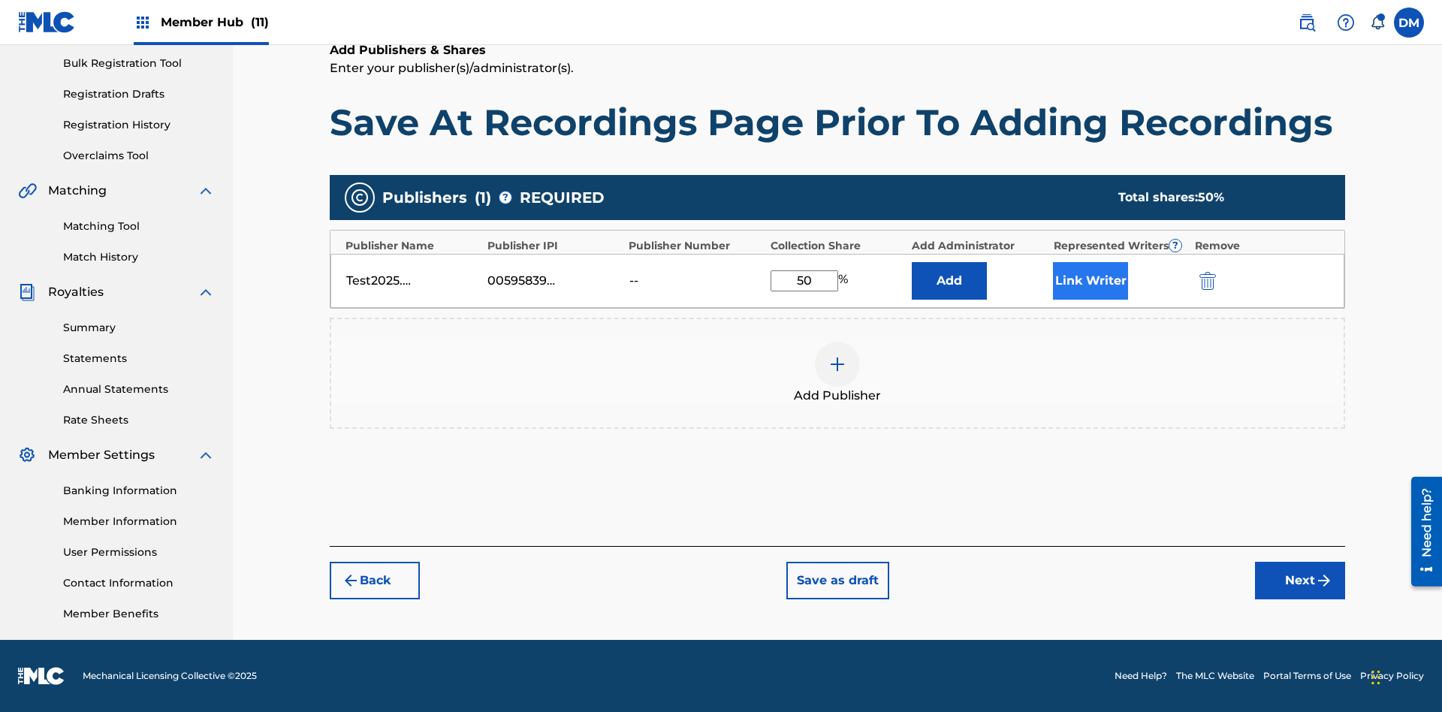
type input "50"
click at [1090, 280] on button "Link Writer" at bounding box center [1090, 281] width 75 height 38
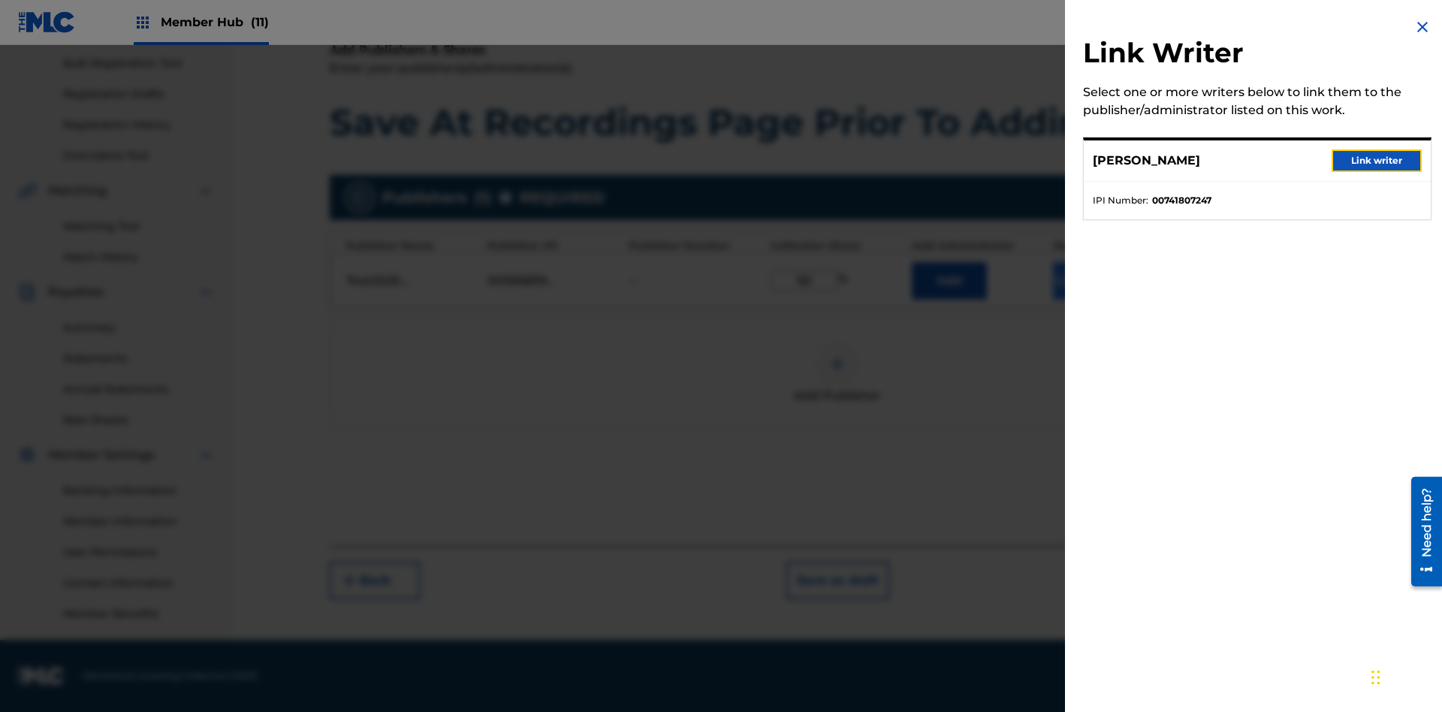
click at [1376, 161] on button "Link writer" at bounding box center [1376, 160] width 90 height 23
click at [1090, 300] on button "Link Writer" at bounding box center [1090, 281] width 75 height 38
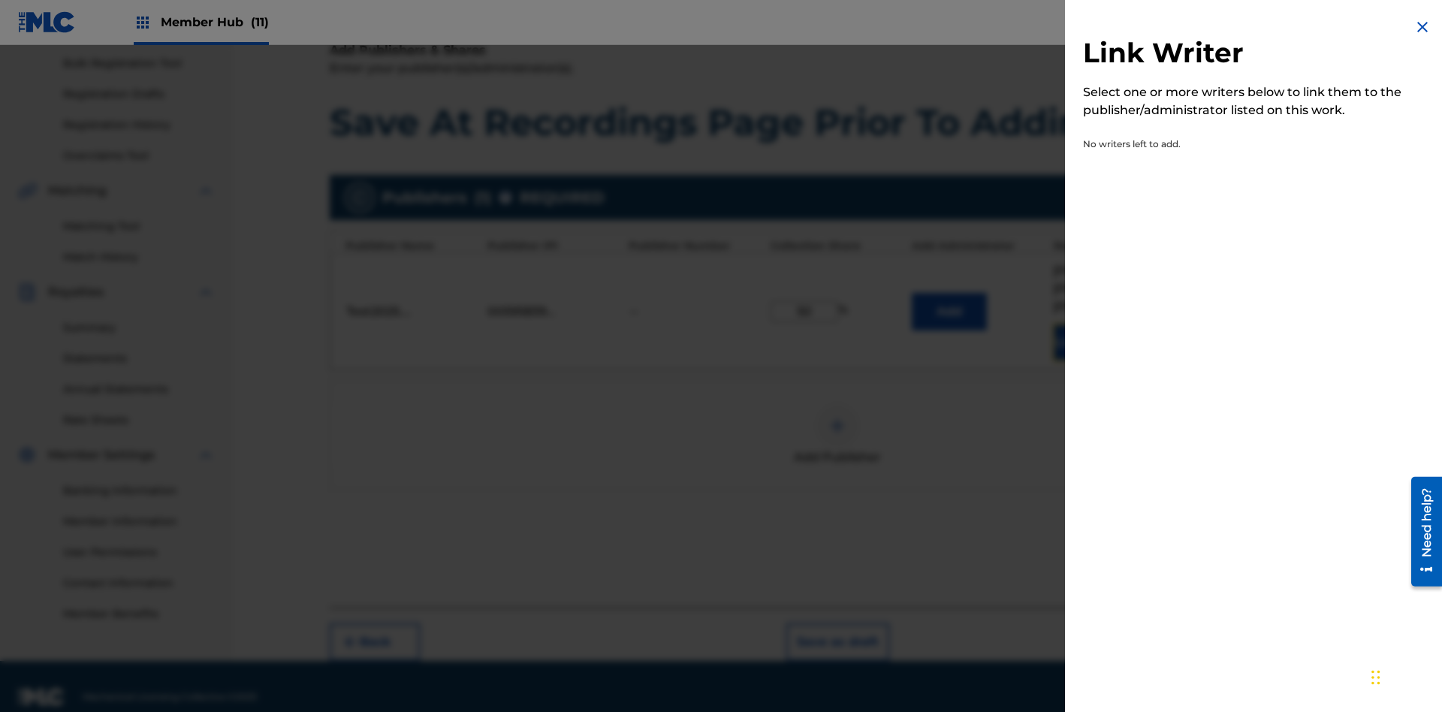
click at [1422, 27] on img at bounding box center [1422, 27] width 18 height 18
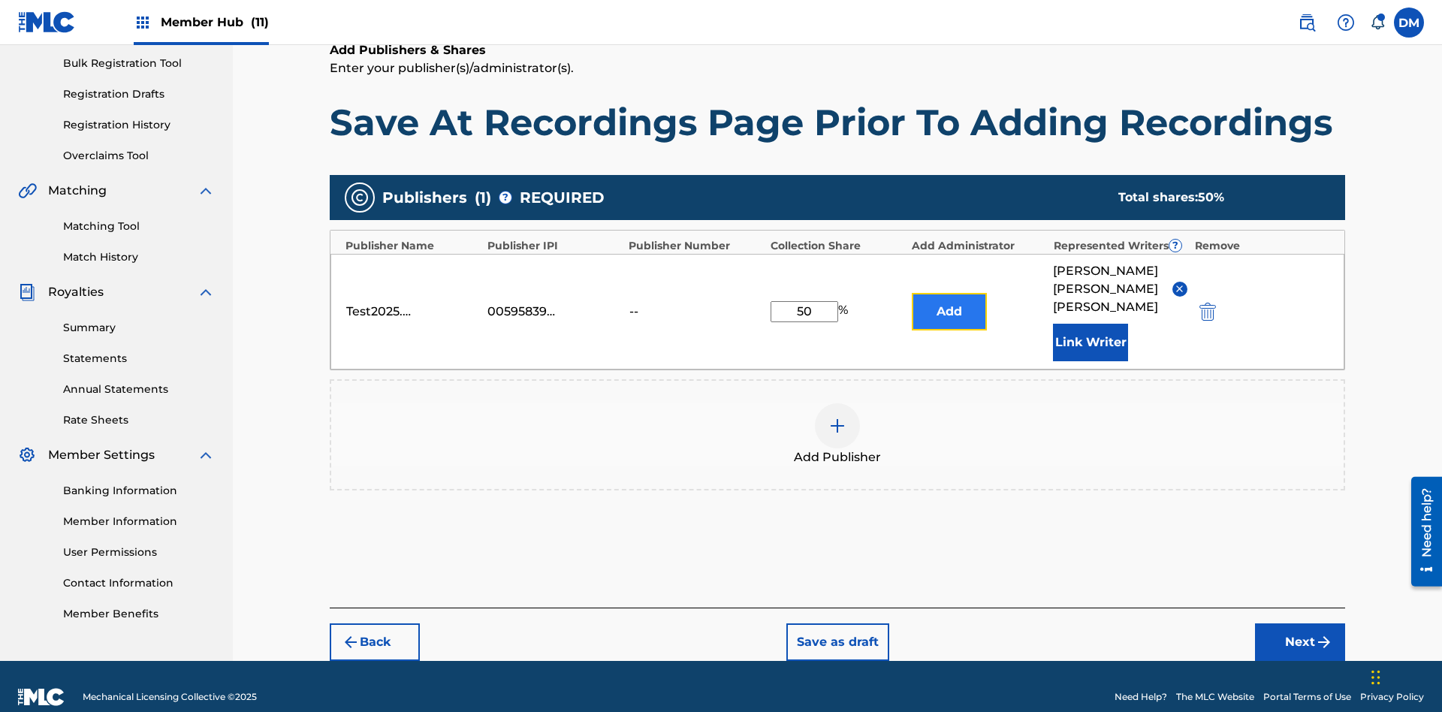
click at [949, 299] on button "Add" at bounding box center [948, 312] width 75 height 38
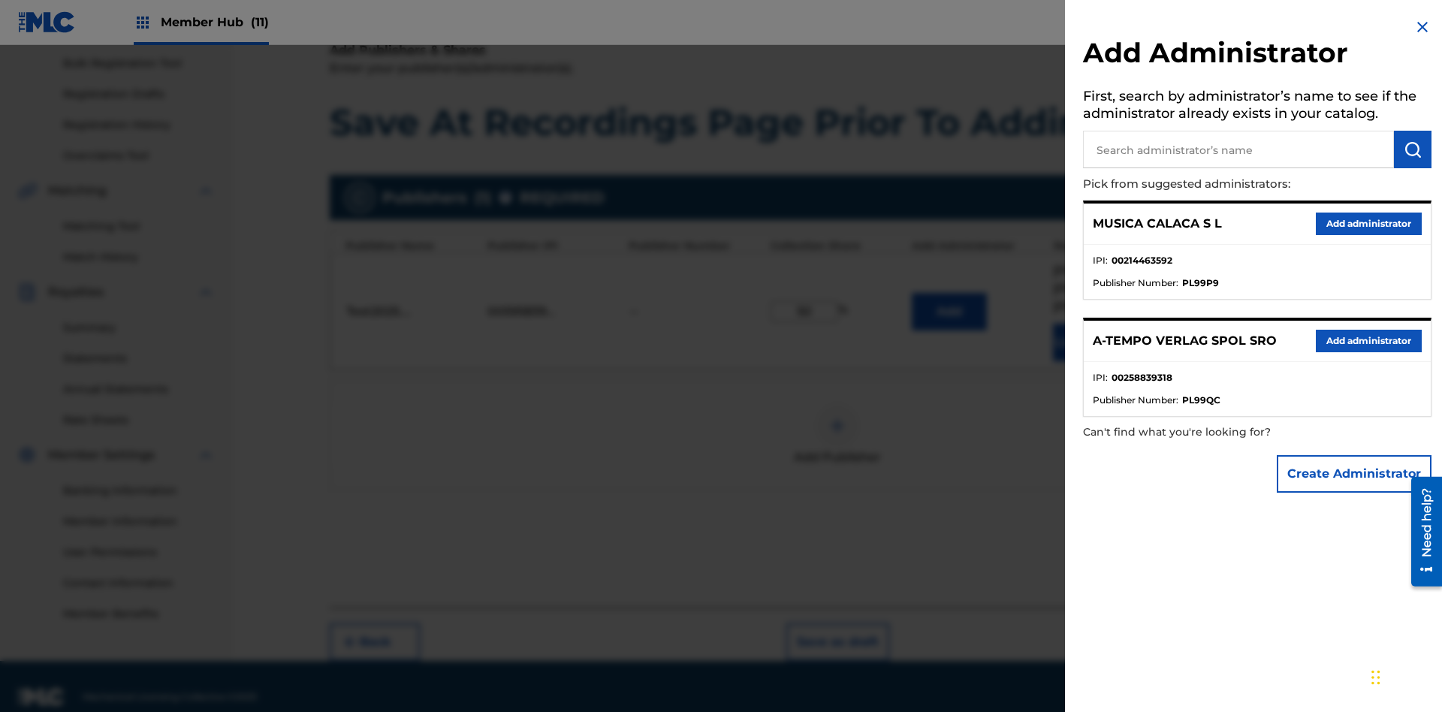
click at [1238, 149] on input "text" at bounding box center [1238, 150] width 311 height 38
type input "Test2025.09.24.04.38.32"
click at [1412, 149] on img "submit" at bounding box center [1412, 149] width 18 height 18
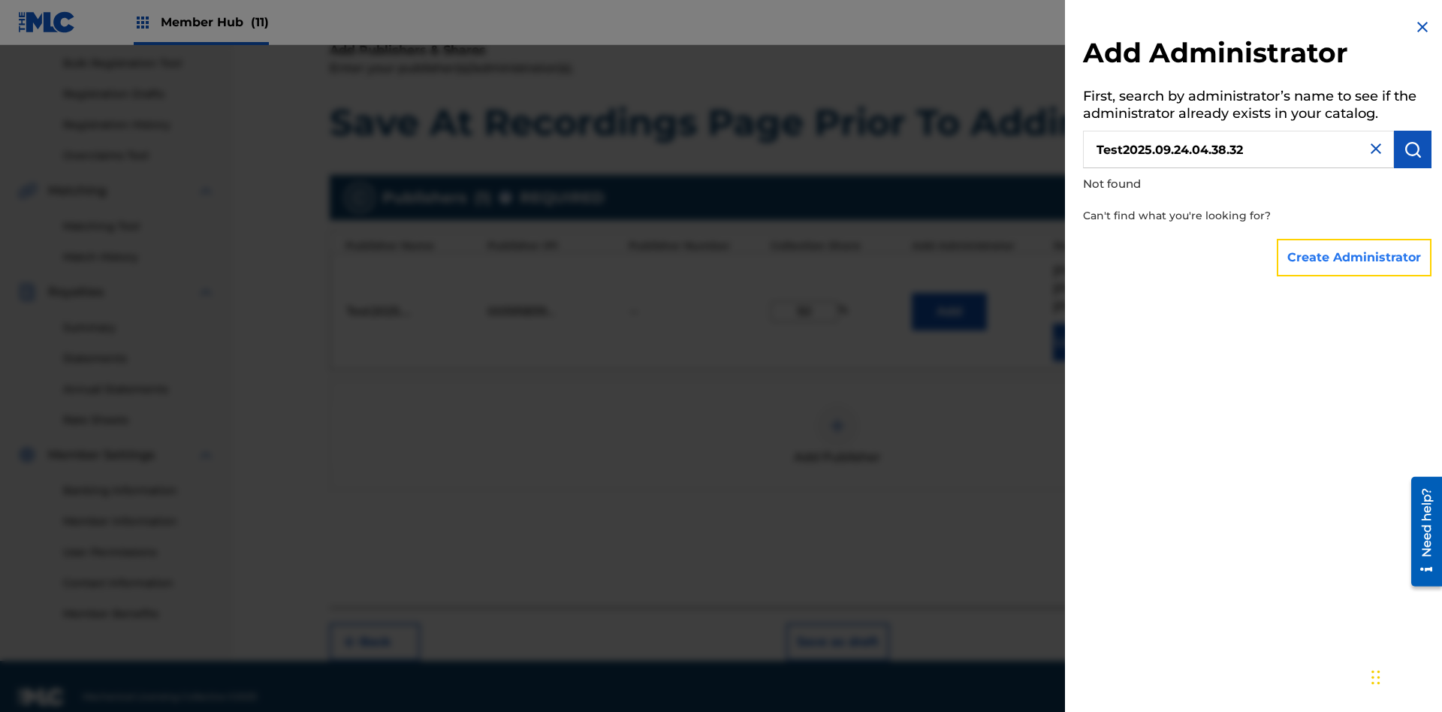
click at [1354, 257] on button "Create Administrator" at bounding box center [1353, 258] width 155 height 38
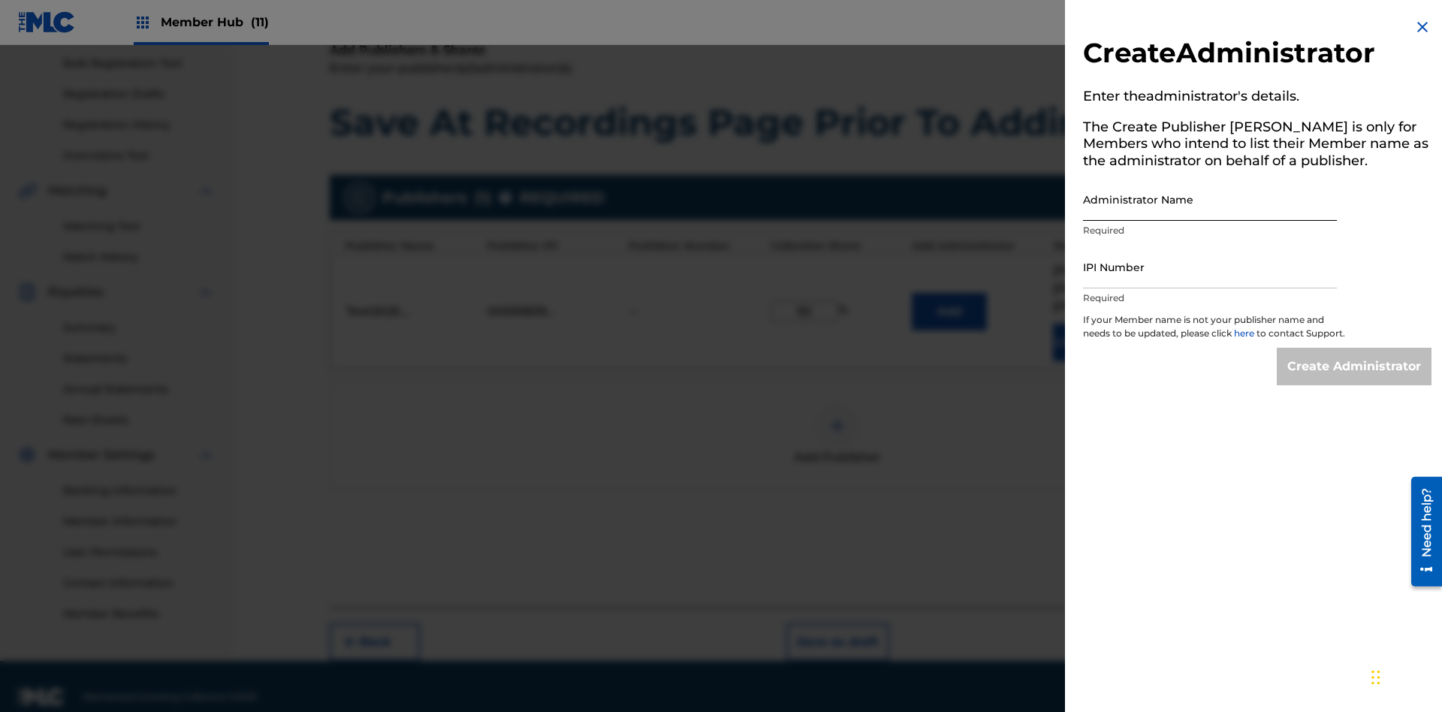
click at [1210, 199] on input "Administrator Name" at bounding box center [1210, 199] width 254 height 43
type input "Test2025.09.24.04.38.39"
click at [1210, 267] on input "IPI Number" at bounding box center [1210, 267] width 254 height 43
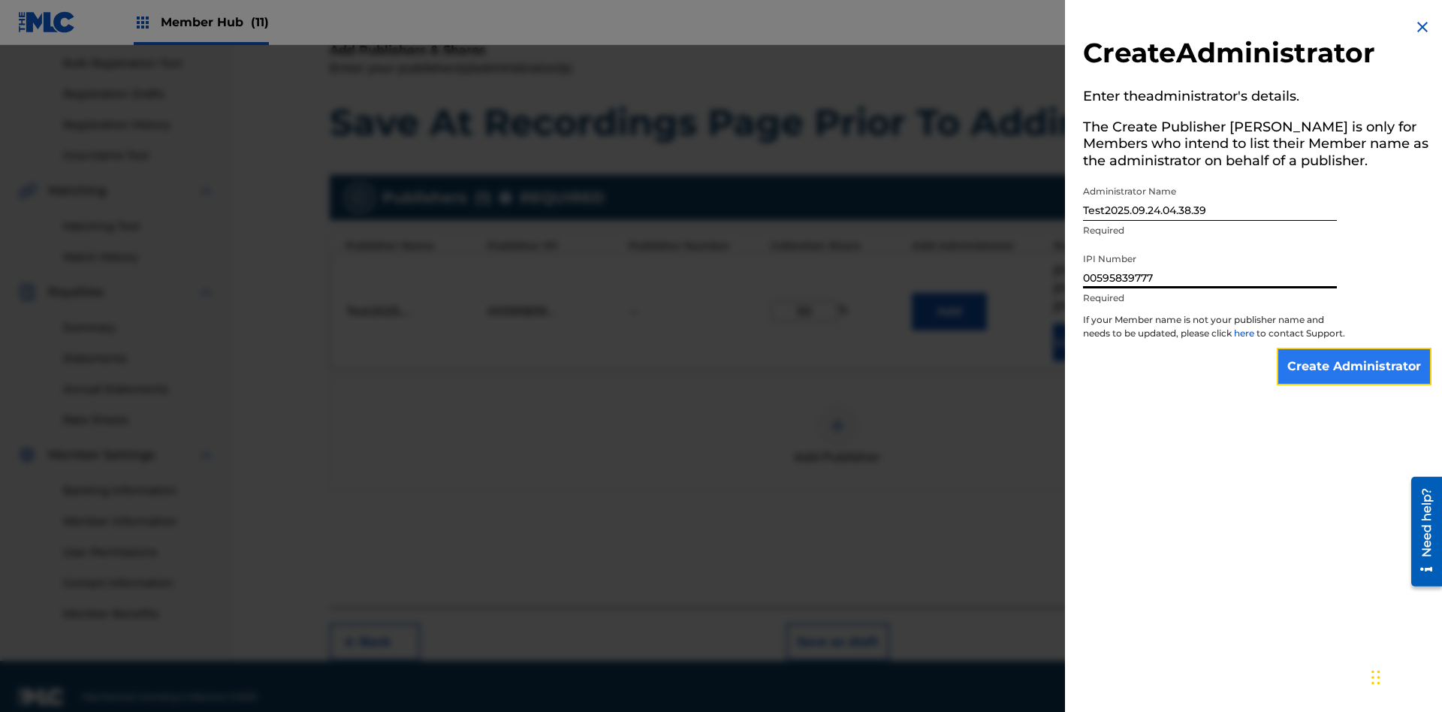
click at [1354, 380] on input "Create Administrator" at bounding box center [1353, 367] width 155 height 38
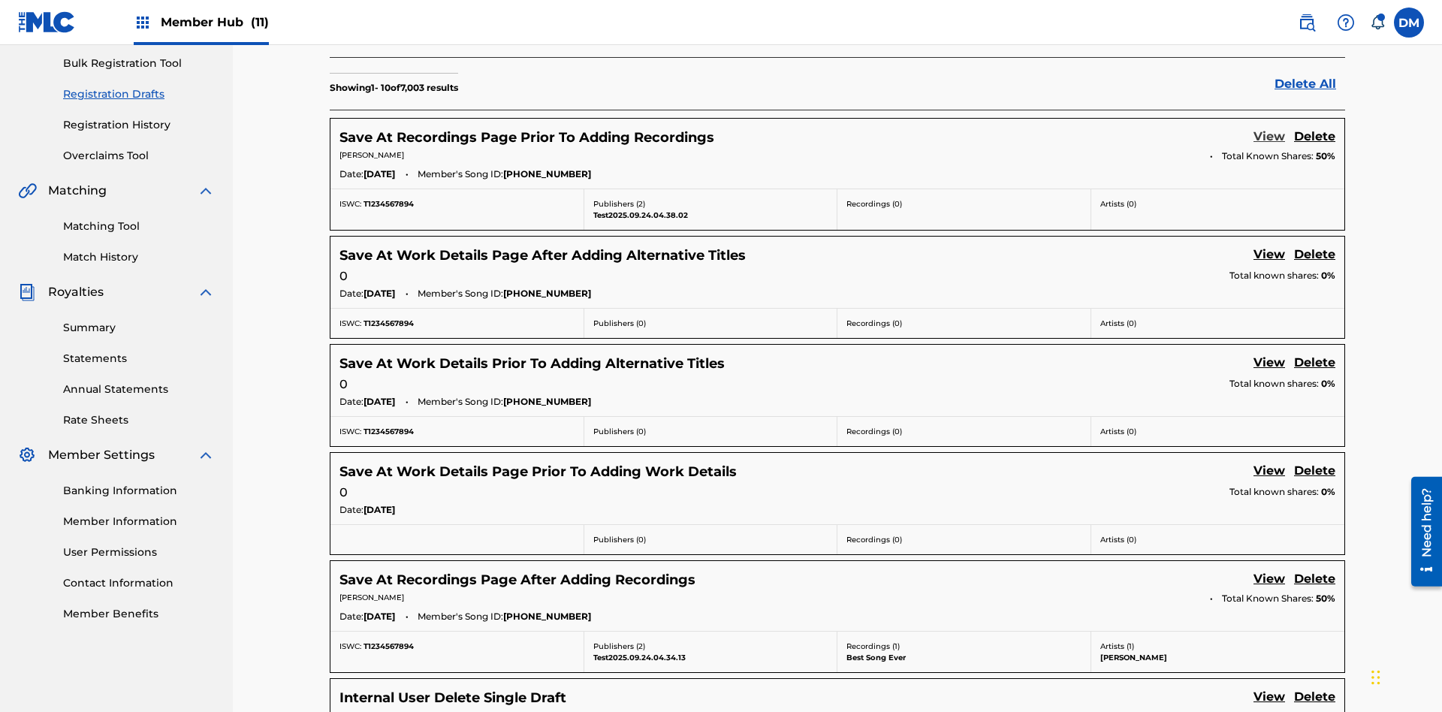
click at [1269, 128] on link "View" at bounding box center [1269, 138] width 32 height 20
